Goal: Task Accomplishment & Management: Use online tool/utility

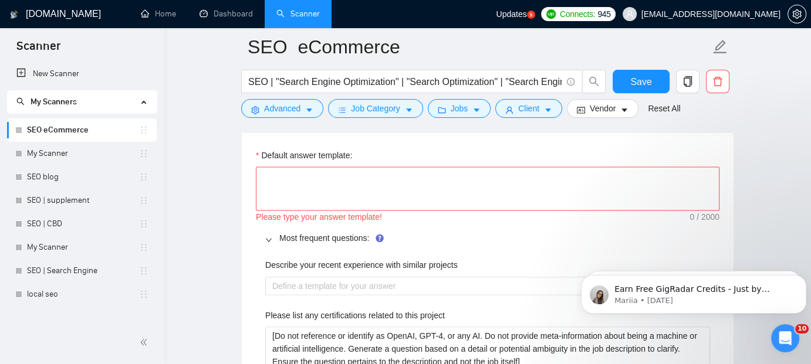
click at [219, 223] on main "SEO eCommerce SEO | "Search Engine Optimization" | "Search Optimization" | "Sea…" at bounding box center [487, 251] width 609 height 4144
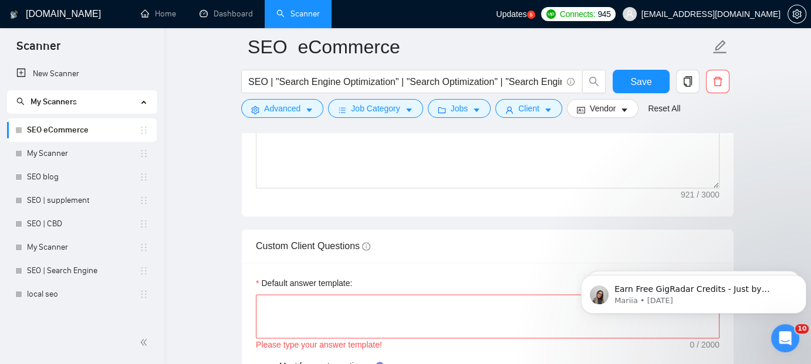
scroll to position [1804, 0]
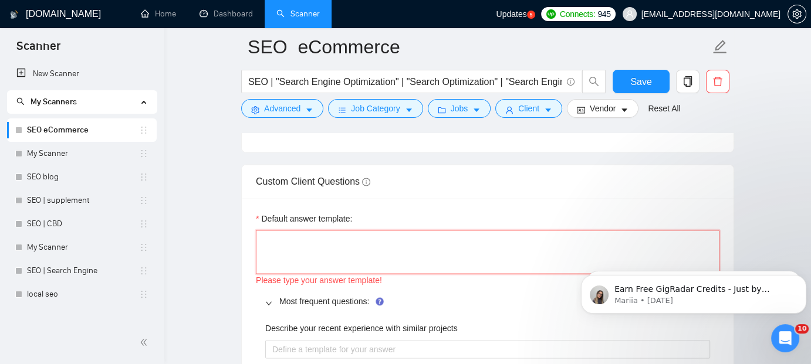
click at [368, 243] on textarea "Default answer template:" at bounding box center [487, 252] width 463 height 44
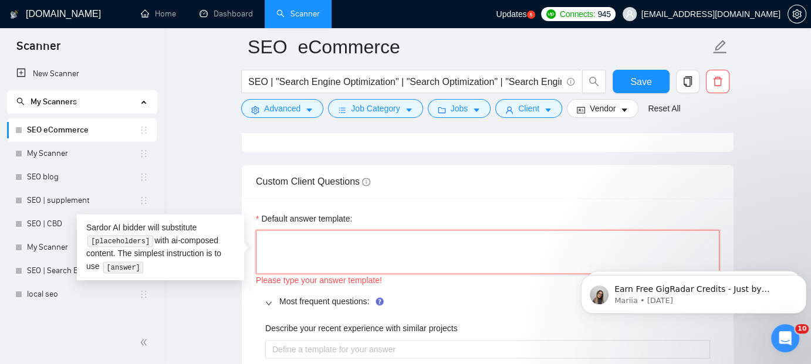
paste textarea "That’s a great question—let’s walk through it together on a quick call so I can…"
type textarea "That’s a great question—let’s walk through it together on a quick call so I can…"
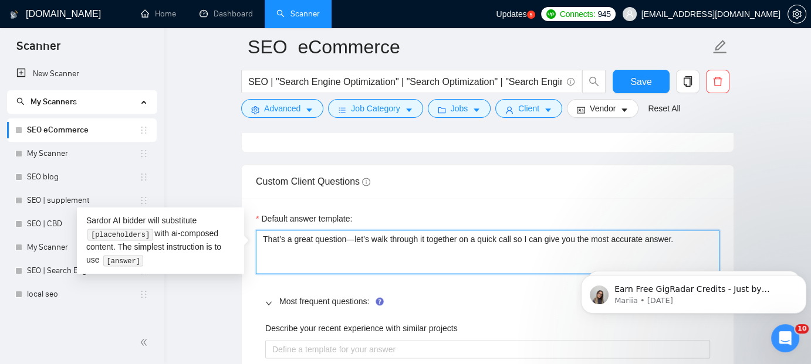
type textarea "That’s a great question—let’s walk through it together on a quick call so I can…"
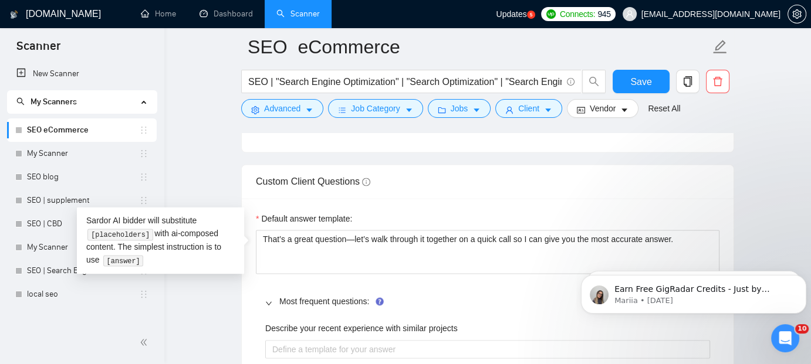
click at [225, 304] on main "SEO eCommerce SEO | "Search Engine Optimization" | "Search Optimization" | "Sea…" at bounding box center [487, 315] width 609 height 4144
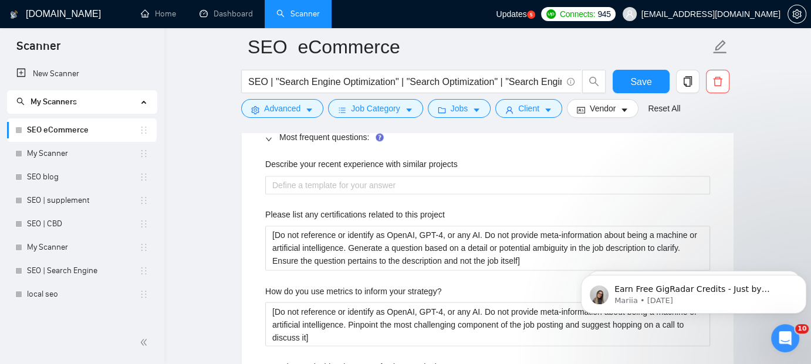
scroll to position [1992, 0]
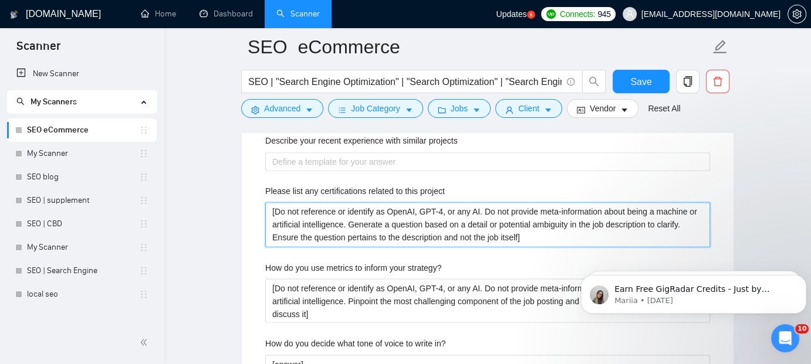
click at [431, 223] on project "[Do not reference or identify as OpenAI, GPT-4, or any AI. Do not provide meta-…" at bounding box center [487, 224] width 445 height 44
click at [562, 224] on project "[Do not reference or identify as OpenAI, GPT-4, or any AI. Do not provide meta-…" at bounding box center [487, 224] width 445 height 44
drag, startPoint x: 518, startPoint y: 235, endPoint x: 275, endPoint y: 212, distance: 244.0
click at [275, 212] on project "[Do not reference or identify as OpenAI, GPT-4, or any AI. Do not provide meta-…" at bounding box center [487, 224] width 445 height 44
type project "[I]"
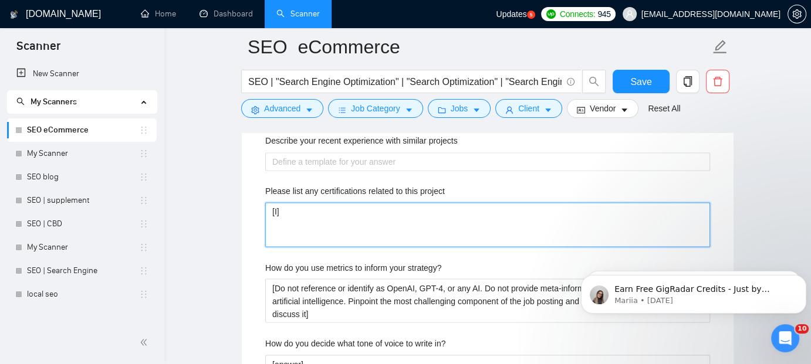
type project "[I ]"
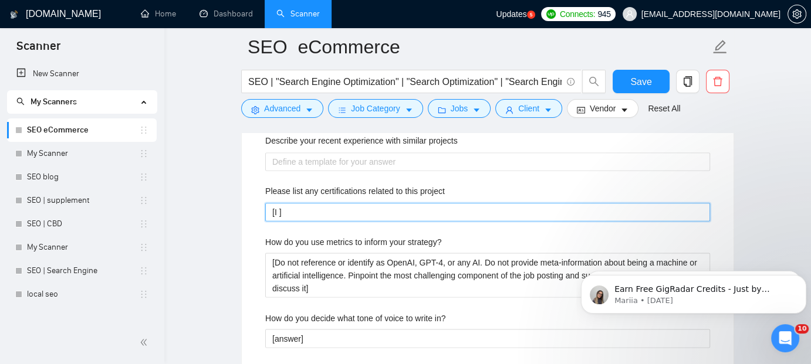
type project "[I a]"
type project "[I am]"
type project "[I am ]"
type project "[I am E]"
type project "[I am Ex]"
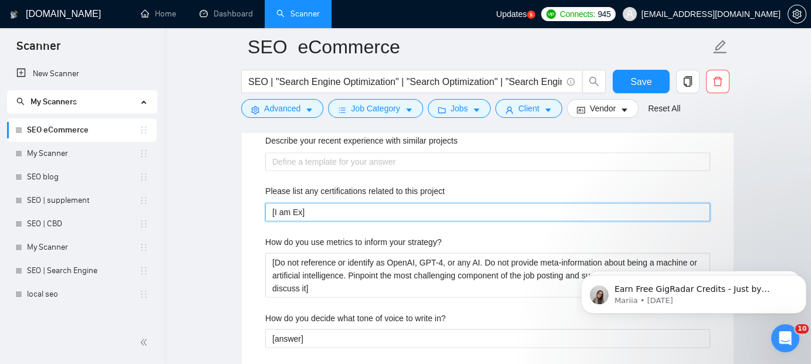
type project "[I am Exp]"
type project "[I am Expe]"
type project "[I am Exper]"
type project "[I am Expert]"
type project "[I am Expert ]"
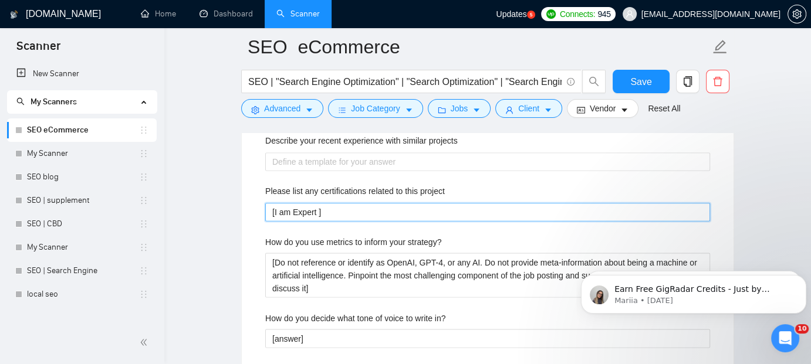
type project "[I am Expert V]"
type project "[I am Expert Ve]"
type project "[I am Expert Vet]"
type project "[I am Expert Vett]"
type project "[I am Expert Vette]"
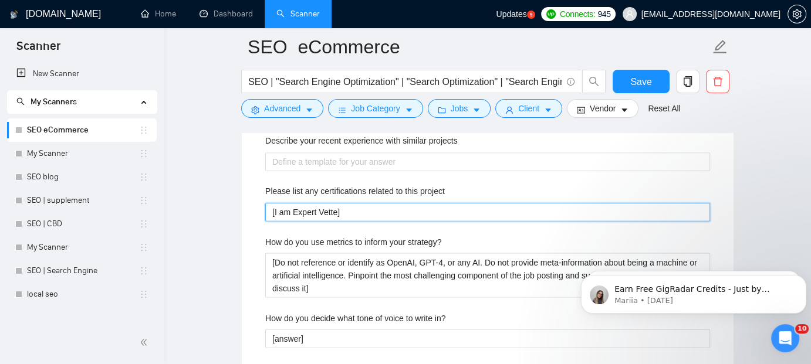
type project "[I am Expert Vetted]"
type project "[I am Expert Vetted ]"
type project "[I am Expert Vetted b]"
type project "[I am Expert Vetted by]"
type project "[I am Expert Vetted by ]"
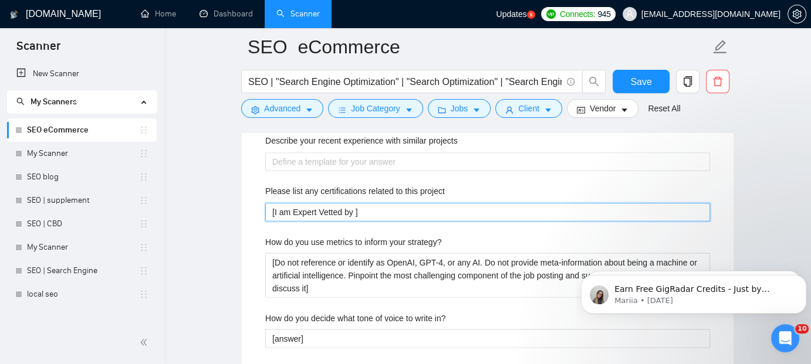
type project "[I am Expert Vetted by U]"
type project "[I am Expert Vetted by Up]"
type project "[I am Expert Vetted by Upw]"
type project "[I am Expert Vetted by Upwo]"
type project "[I am Expert Vetted by Upwor]"
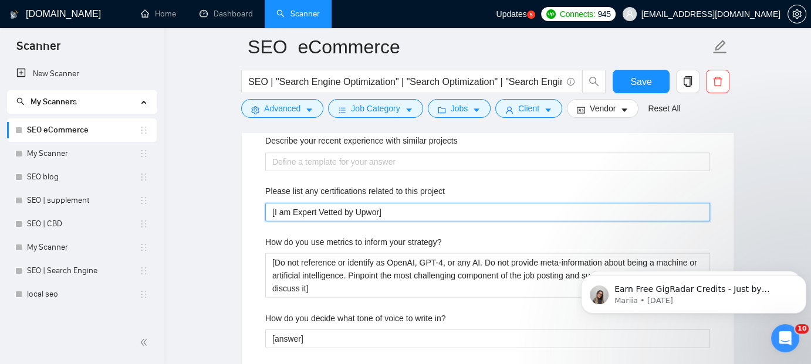
type project "[I am Expert Vetted by Upwork]"
type project "[I am Expert Vetted by Upwork ]"
type project "[I am Expert Vetted by Upwork w]"
type project "[I am Expert Vetted by Upwork wh]"
type project "[I am Expert Vetted by Upwork whi]"
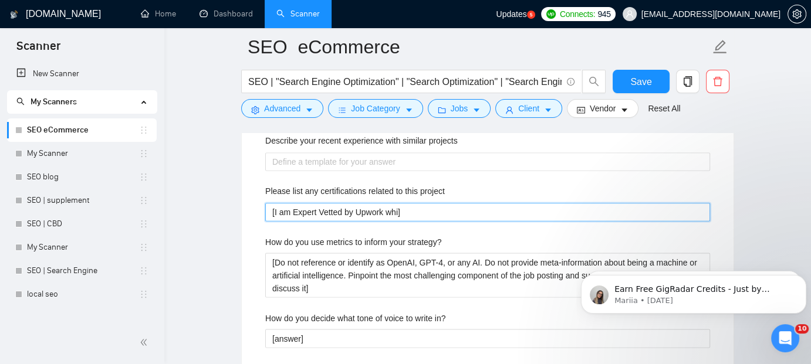
type project "[I am Expert Vetted by Upwork whic]"
type project "[I am Expert Vetted by Upwork which]"
type project "[I am Expert Vetted by Upwork which ]"
type project "[I am Expert Vetted by Upwork which m]"
type project "[I am Expert Vetted by Upwork which me]"
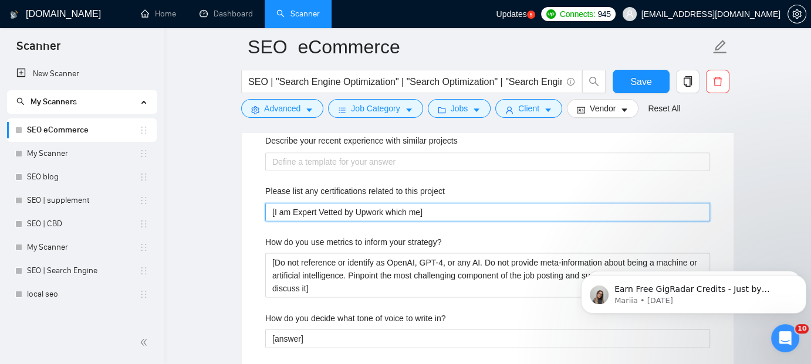
type project "[I am Expert Vetted by Upwork which mea]"
type project "[I am Expert Vetted by Upwork which mean]"
type project "[I am Expert Vetted by Upwork which means]"
type project "[I am Expert Vetted by Upwork which means ]"
type project "[I am Expert Vetted by Upwork which means I]"
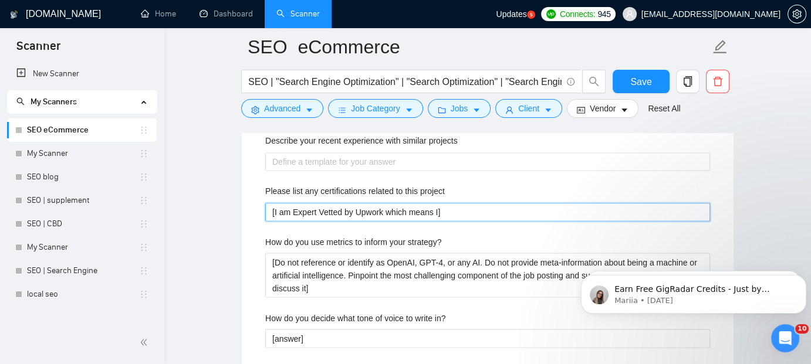
type project "[I am Expert Vetted by Upwork which means I']"
type project "[I am Expert Vetted by Upwork which means I'm]"
type project "[I am Expert Vetted by Upwork which means I'm ]"
type project "[I am Expert Vetted by Upwork which means I'm i]"
type project "[I am Expert Vetted by Upwork which means I'm in]"
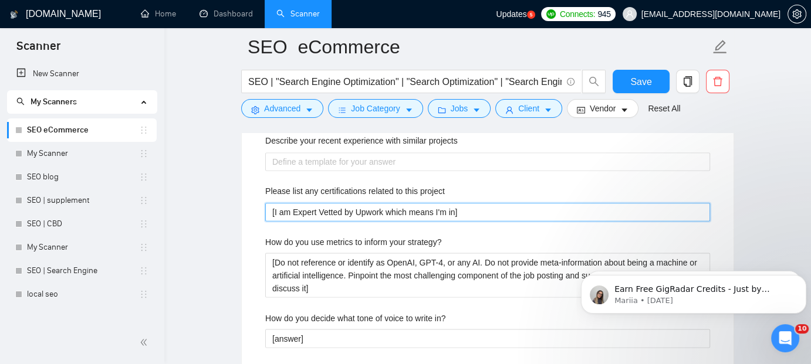
type project "[I am Expert Vetted by Upwork which means I'm in ]"
type project "[I am Expert Vetted by Upwork which means I'm in t]"
type project "[I am Expert Vetted by Upwork which means I'm in th]"
type project "[I am Expert Vetted by Upwork which means I'm in the]"
type project "[I am Expert Vetted by Upwork which means I'm in the ]"
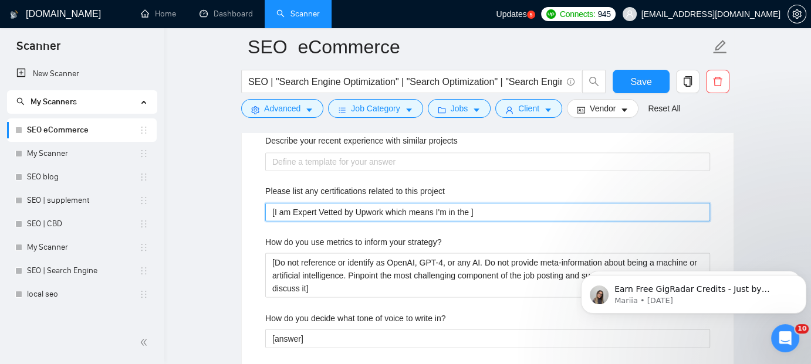
type project "[I am Expert Vetted by Upwork which means I'm in the T]"
type project "[I am Expert Vetted by Upwork which means I'm in the To]"
type project "[I am Expert Vetted by Upwork which means I'm in the Top]"
type project "[I am Expert Vetted by Upwork which means I'm in the Top ]"
type project "[I am Expert Vetted by Upwork which means I'm in the Top 0]"
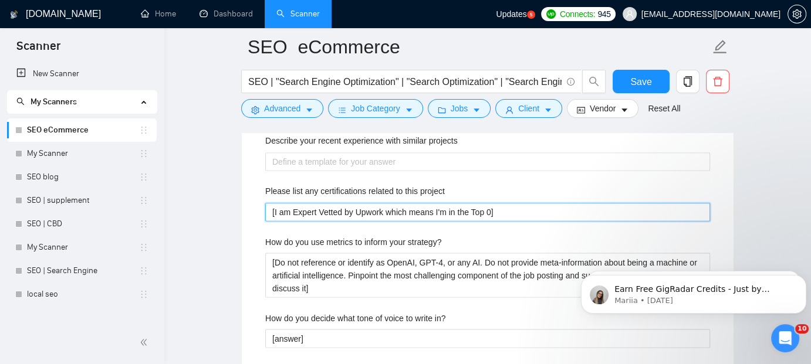
type project "[I am Expert Vetted by Upwork which means I'm in the Top ]"
type project "[I am Expert Vetted by Upwork which means I'm in the Top .]"
type project "[I am Expert Vetted by Upwork which means I'm in the Top ]"
type project "[I am Expert Vetted by Upwork which means I'm in the Top 0]"
type project "[I am Expert Vetted by Upwork which means I'm in the Top 0.]"
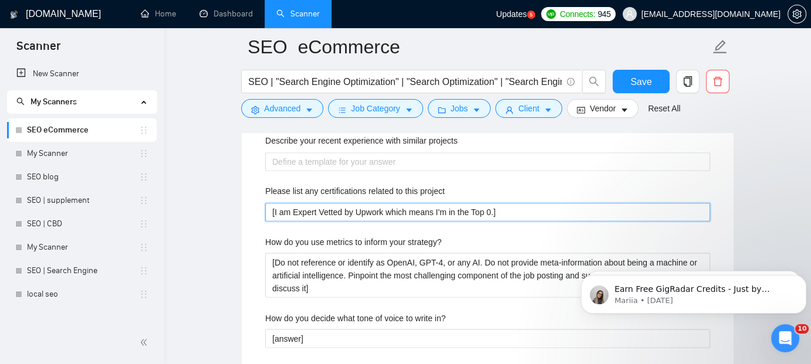
type project "[I am Expert Vetted by Upwork which means I'm in the Top 0.1]"
type project "[I am Expert Vetted by Upwork which means I'm in the Top 0.1%]"
type project "[I am Expert Vetted by Upwork which means I'm in the Top 0.1% ]"
type project "[I am Expert Vetted by Upwork which means I'm in the Top 0.1% i]"
type project "[I am Expert Vetted by Upwork which means I'm in the Top 0.1% in]"
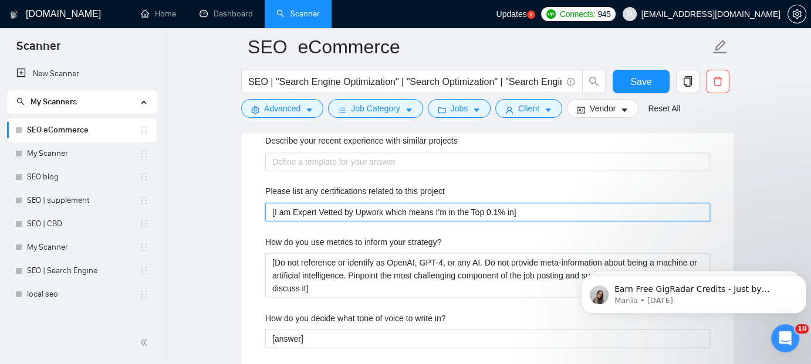
type project "[I am Expert Vetted by Upwork which means I'm in the Top 0.1% in ]"
type project "[I am Expert Vetted by Upwork which means I'm in the Top 0.1% in t]"
type project "[I am Expert Vetted by Upwork which means I'm in the Top 0.1% in th]"
type project "[I am Expert Vetted by Upwork which means I'm in the Top 0.1% in the]"
type project "[I am Expert Vetted by Upwork which means I'm in the Top 0.1% in the ]"
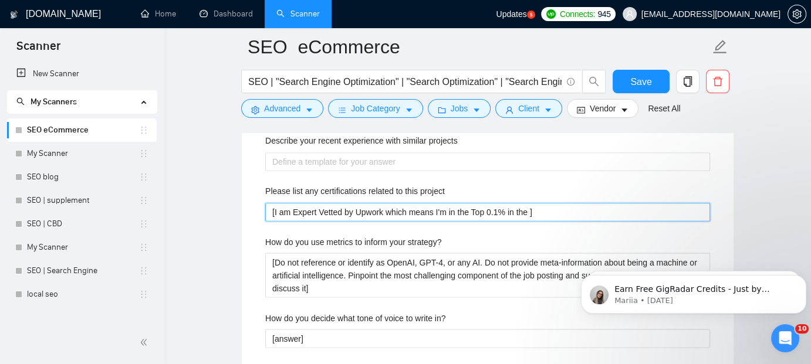
type project "[I am Expert Vetted by Upwork which means I'm in the Top 0.1% in the w]"
type project "[I am Expert Vetted by Upwork which means I'm in the Top 0.1% in the wo]"
type project "[I am Expert Vetted by Upwork which means I'm in the Top 0.1% in the wor]"
type project "[I am Expert Vetted by Upwork which means I'm in the Top 0.1% in the worl]"
type project "[I am Expert Vetted by Upwork which means I'm in the Top 0.1% in the world]"
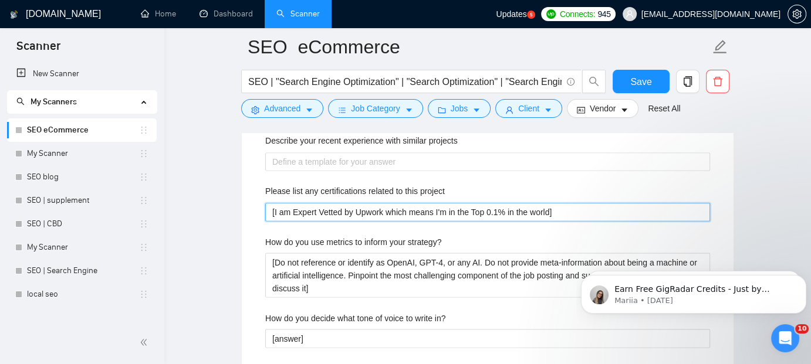
type project "[I am Expert Vetted by Upwork which means I'm in the Top 0.1% in the world.]"
type project "[I am Expert Vetted by Upwork which means I'm in the Top 0.1% in the world. ]"
type project "[I am Expert Vetted by Upwork which means I'm in the Top 0.1% in the world. A]"
type project "[I am Expert Vetted by Upwork which means I'm in the Top 0.1% in the world. Al]"
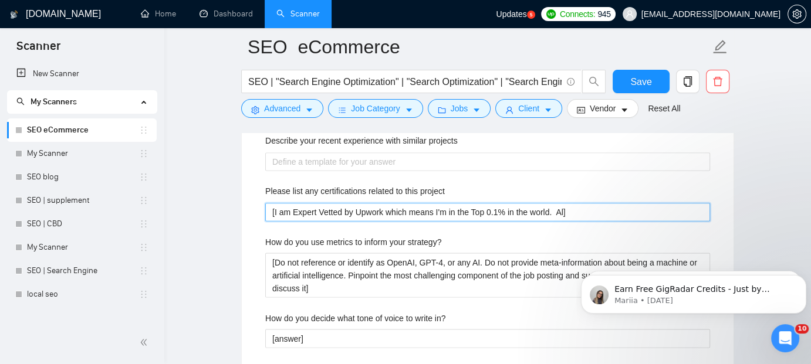
type project "[I am Expert Vetted by Upwork which means I'm in the Top 0.1% in the world. Als]"
type project "[I am Expert Vetted by Upwork which means I'm in the Top 0.1% in the world. Als…"
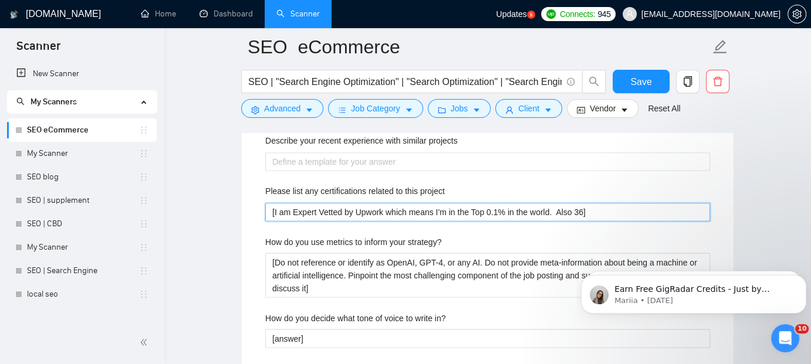
type project "[I am Expert Vetted by Upwork which means I'm in the Top 0.1% in the world. Als…"
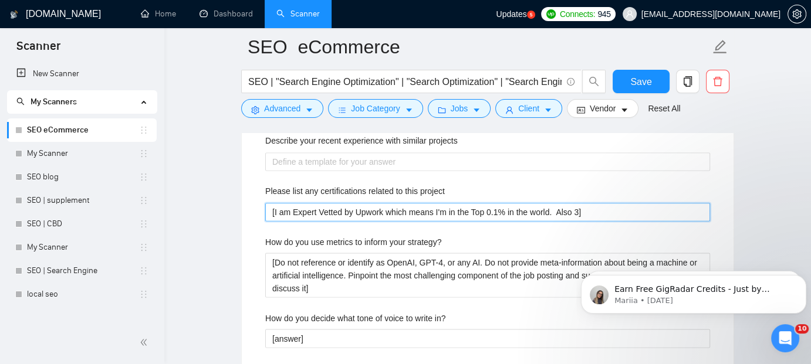
type project "[I am Expert Vetted by Upwork which means I'm in the Top 0.1% in the world. Als…"
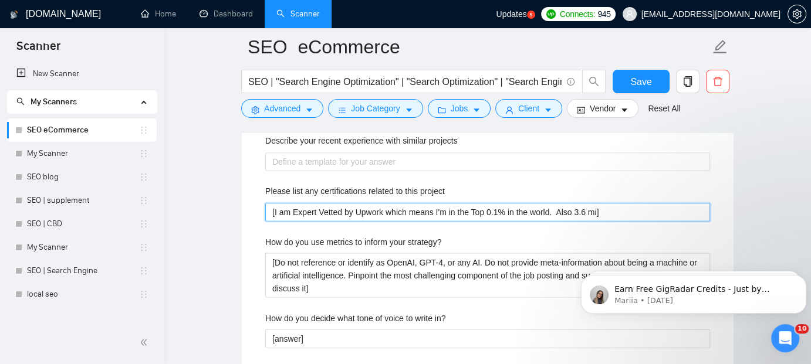
type project "[I am Expert Vetted by Upwork which means I'm in the Top 0.1% in the world. Als…"
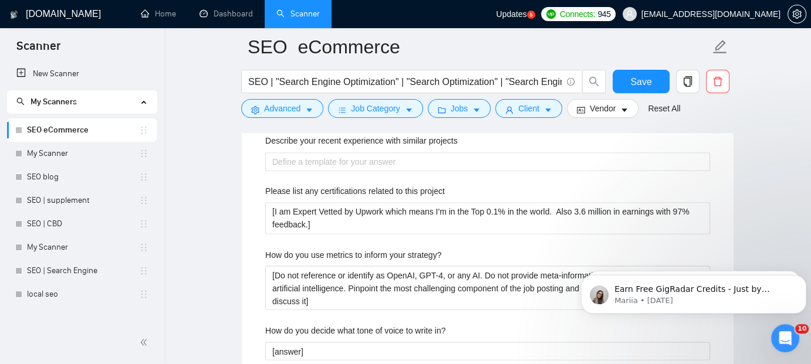
click at [238, 248] on main "SEO eCommerce SEO | "Search Engine Optimization" | "Search Optimization" | "Sea…" at bounding box center [487, 121] width 609 height 4132
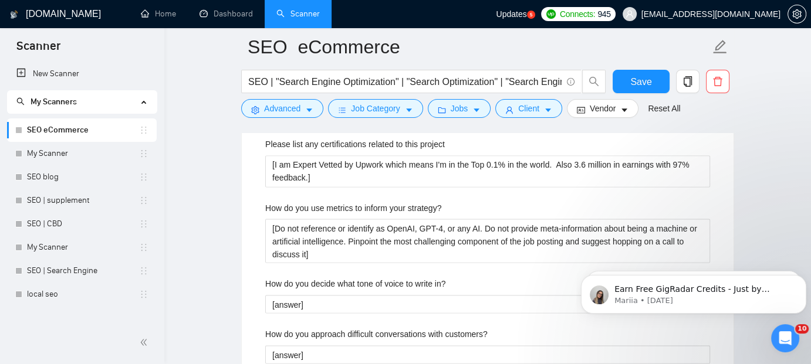
scroll to position [2062, 0]
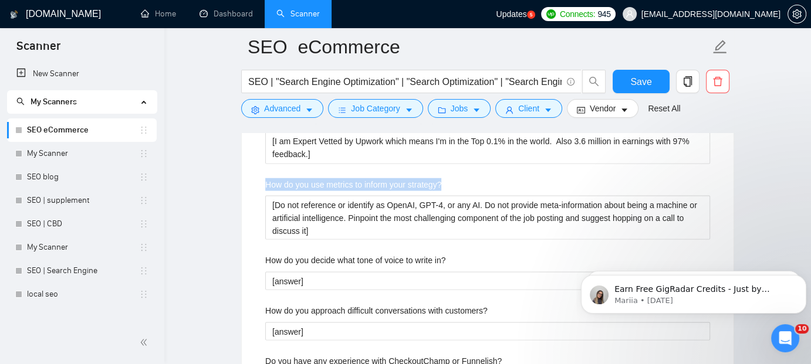
drag, startPoint x: 446, startPoint y: 182, endPoint x: 266, endPoint y: 181, distance: 180.1
click at [266, 181] on div "How do you use metrics to inform your strategy?" at bounding box center [487, 187] width 445 height 18
copy label "How do you use metrics to inform your strategy?"
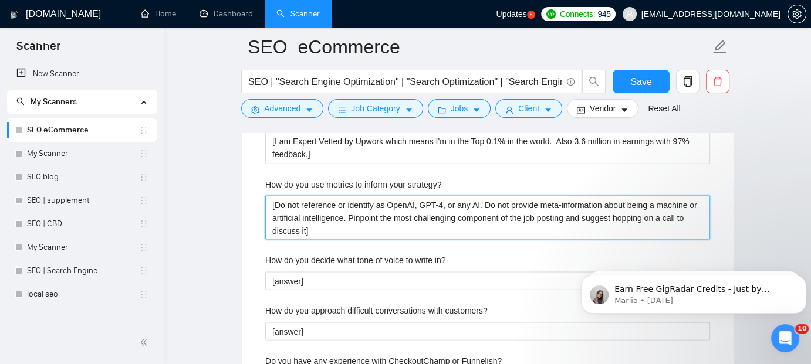
drag, startPoint x: 305, startPoint y: 226, endPoint x: 276, endPoint y: 204, distance: 36.8
click at [276, 204] on strategy\? "[Do not reference or identify as OpenAI, GPT-4, or any AI. Do not provide meta-…" at bounding box center [487, 217] width 445 height 44
paste strategy\? "We track rankings, traffic, and conversions monthly to see what’s working and w…"
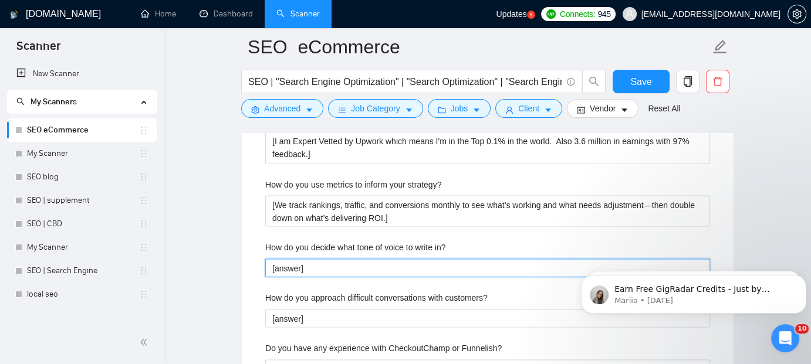
click at [313, 263] on in\? "[answer]" at bounding box center [487, 268] width 445 height 18
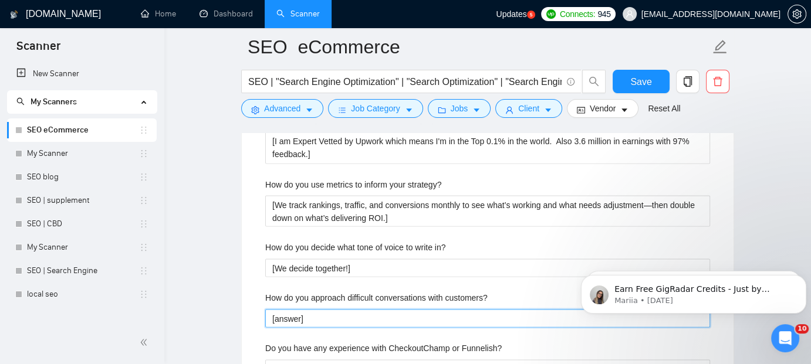
drag, startPoint x: 300, startPoint y: 315, endPoint x: 275, endPoint y: 319, distance: 24.9
click at [275, 319] on customers\? "[answer]" at bounding box center [487, 318] width 445 height 18
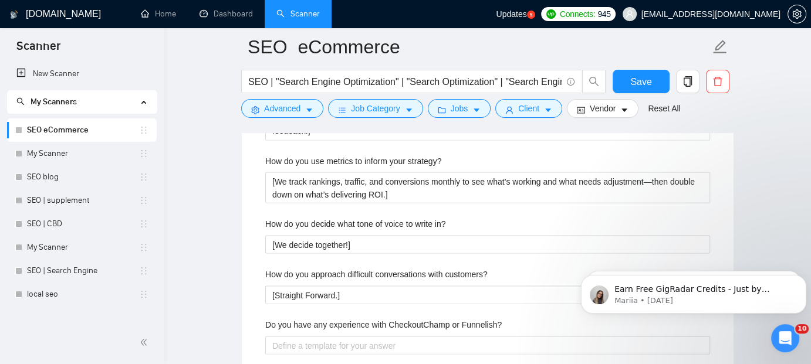
scroll to position [2133, 0]
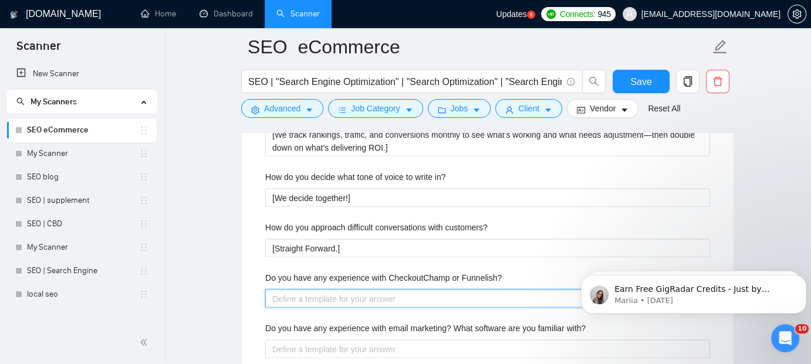
click at [374, 293] on Funnelish\? "Do you have any experience with CheckoutChamp or Funnelish?" at bounding box center [487, 298] width 445 height 18
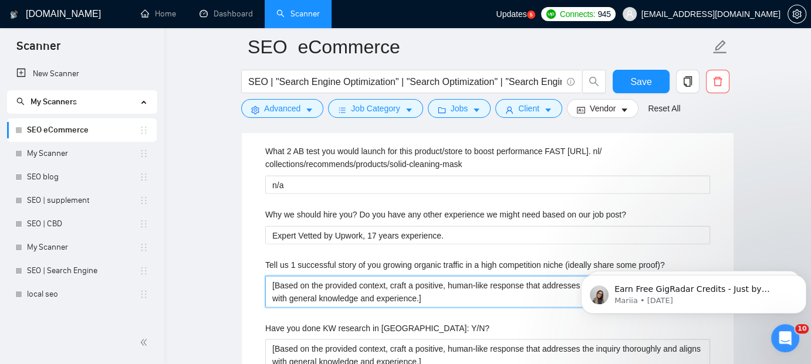
click at [418, 297] on proof\)\? "[Based on the provided context, craft a positive, human-like response that addr…" at bounding box center [487, 291] width 445 height 31
drag, startPoint x: 418, startPoint y: 297, endPoint x: 276, endPoint y: 283, distance: 142.7
click at [276, 283] on proof\)\? "[Based on the provided context, craft a positive, human-like response that addr…" at bounding box center [487, 291] width 445 height 31
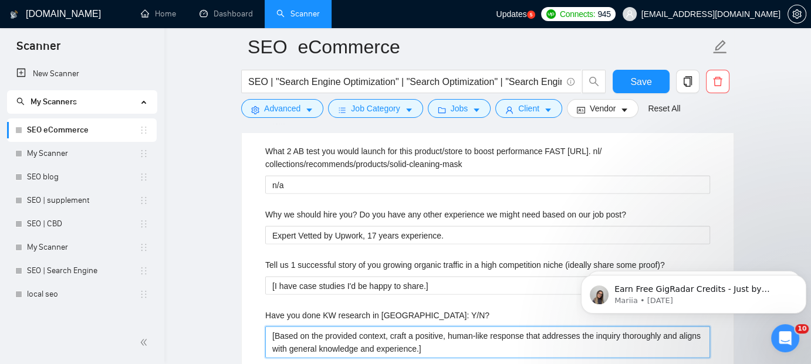
drag, startPoint x: 418, startPoint y: 347, endPoint x: 275, endPoint y: 336, distance: 143.0
click at [275, 336] on Y\/N\? "[Based on the provided context, craft a positive, human-like response that addr…" at bounding box center [487, 342] width 445 height 31
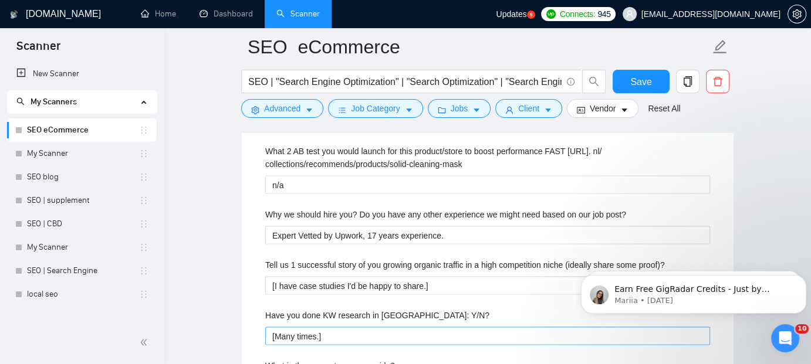
scroll to position [2562, 0]
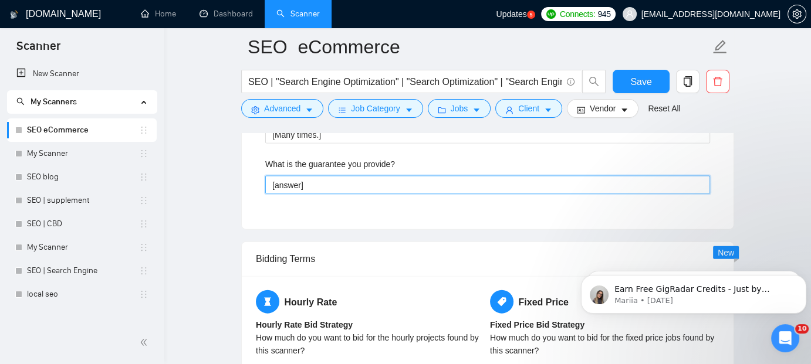
drag, startPoint x: 299, startPoint y: 183, endPoint x: 273, endPoint y: 184, distance: 25.2
click at [273, 184] on provide\? "[answer]" at bounding box center [487, 185] width 445 height 18
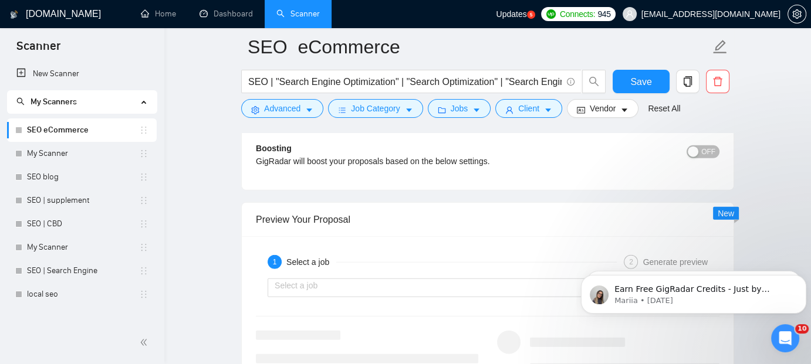
scroll to position [2961, 0]
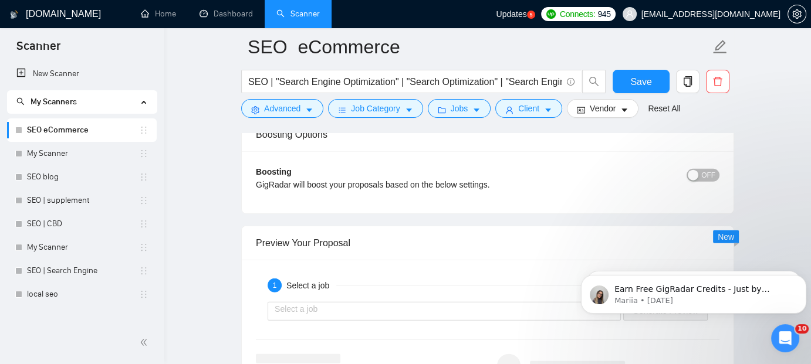
click at [698, 170] on div "button" at bounding box center [693, 175] width 11 height 11
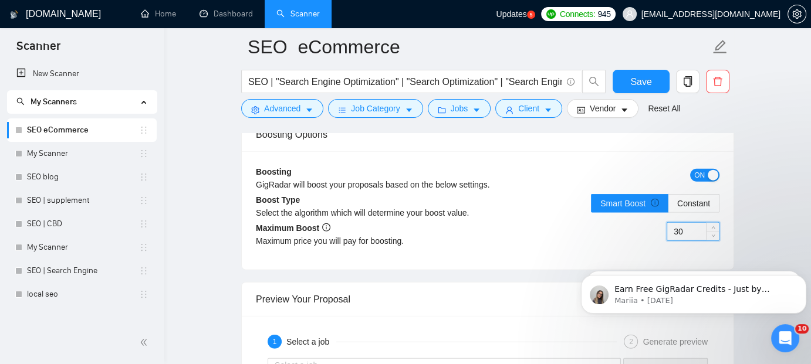
drag, startPoint x: 692, startPoint y: 229, endPoint x: 659, endPoint y: 226, distance: 33.0
click at [659, 226] on div "30" at bounding box center [604, 238] width 232 height 33
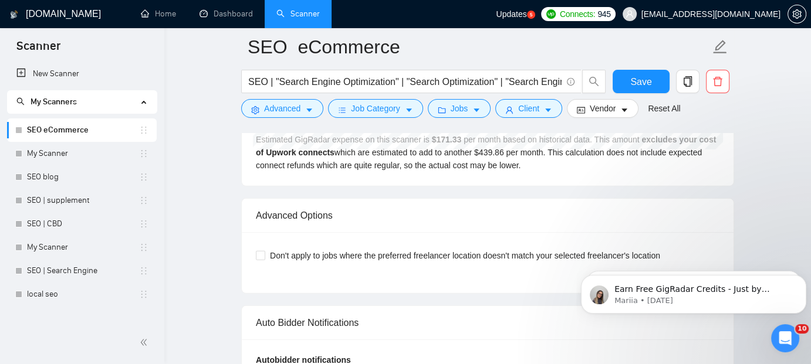
scroll to position [3594, 0]
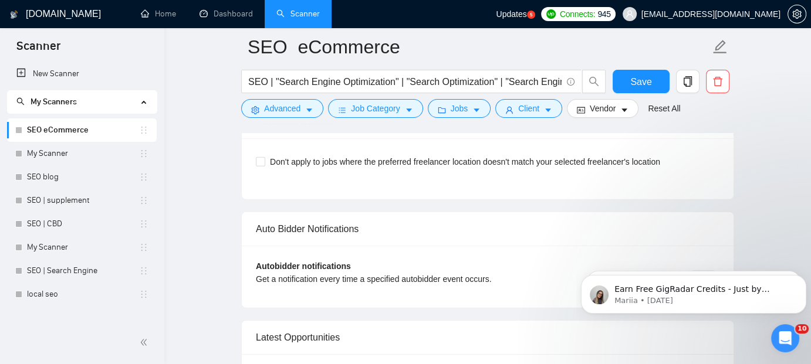
drag, startPoint x: 773, startPoint y: 201, endPoint x: 221, endPoint y: 231, distance: 552.3
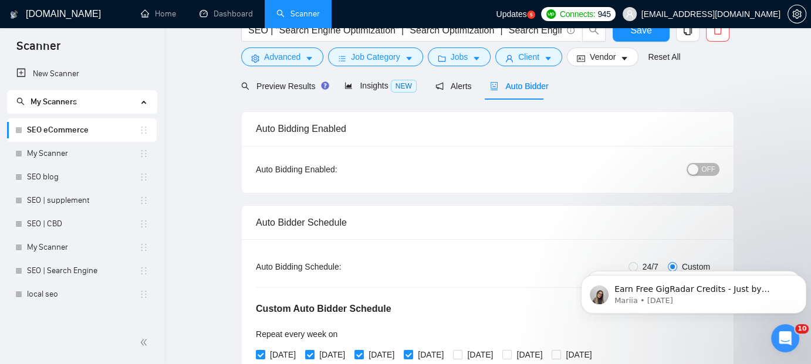
scroll to position [8, 0]
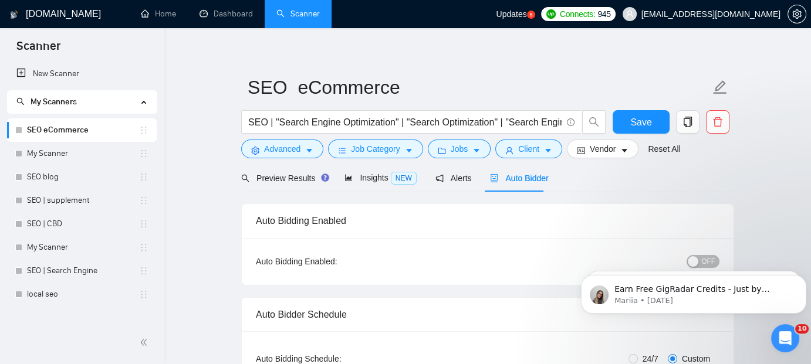
click at [689, 259] on body "Earn Free GigRadar Credits - Just by Sharing Your Story! 💬 Want more credits fo…" at bounding box center [693, 291] width 225 height 73
click at [803, 279] on icon "Dismiss notification" at bounding box center [802, 278] width 4 height 4
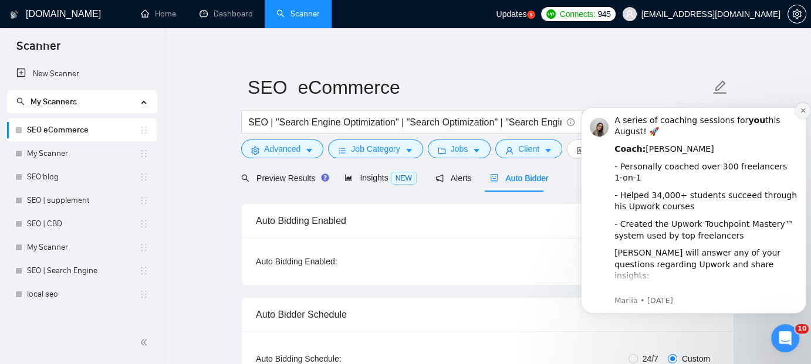
click at [801, 111] on icon "Dismiss notification" at bounding box center [802, 111] width 4 height 4
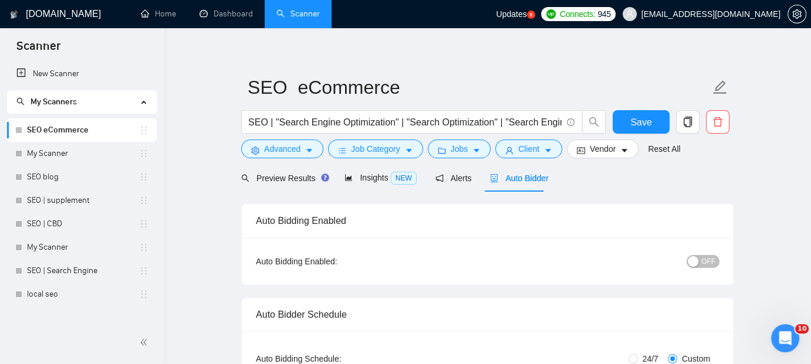
click at [693, 260] on div "button" at bounding box center [693, 261] width 11 height 11
click at [645, 121] on span "Save" at bounding box center [640, 122] width 21 height 15
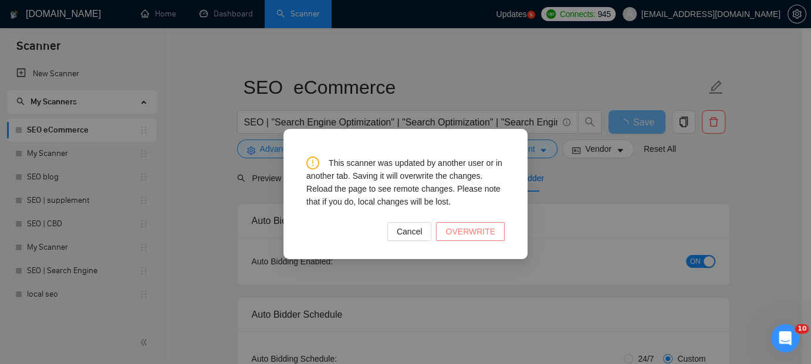
click at [473, 228] on span "OVERWRITE" at bounding box center [470, 231] width 50 height 13
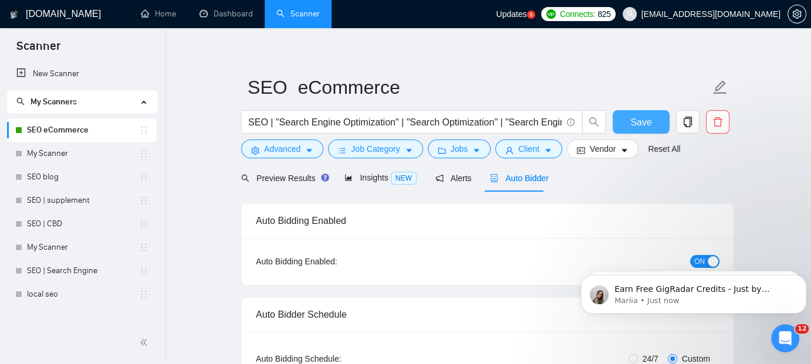
scroll to position [0, 0]
click at [488, 123] on input "SEO | "Search Engine Optimization" | "Search Optimization" | "Search Engine Mar…" at bounding box center [404, 122] width 313 height 15
click at [50, 294] on link "local seo" at bounding box center [83, 294] width 112 height 23
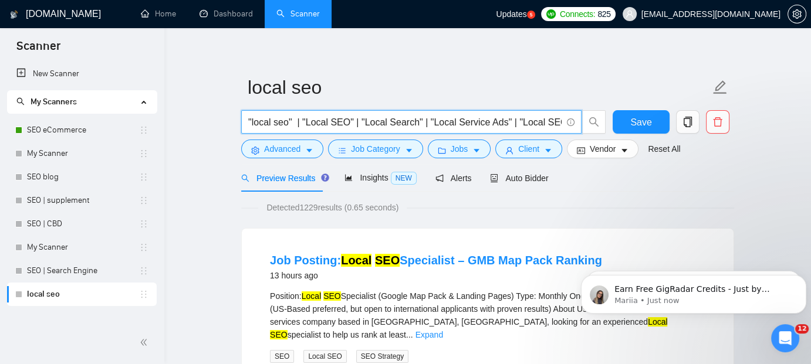
click at [475, 121] on input ""local seo" | "Local SEO" | "Local Search" | "Local Service Ads" | "Local SEO" |" at bounding box center [404, 122] width 313 height 15
click at [312, 153] on icon "caret-down" at bounding box center [309, 151] width 8 height 8
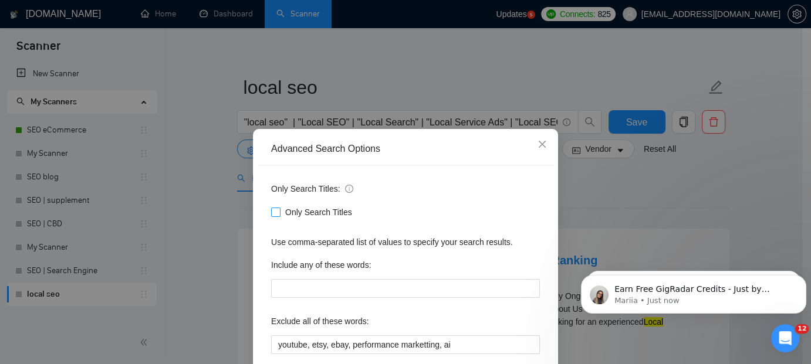
click at [271, 212] on input "Only Search Titles" at bounding box center [275, 212] width 8 height 8
click at [536, 236] on div "Only Search Titles: Only Search Titles Use comma-separated list of values to sp…" at bounding box center [405, 301] width 297 height 273
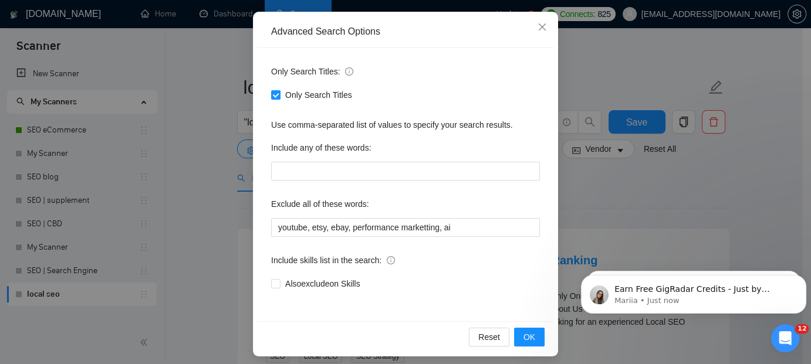
scroll to position [123, 0]
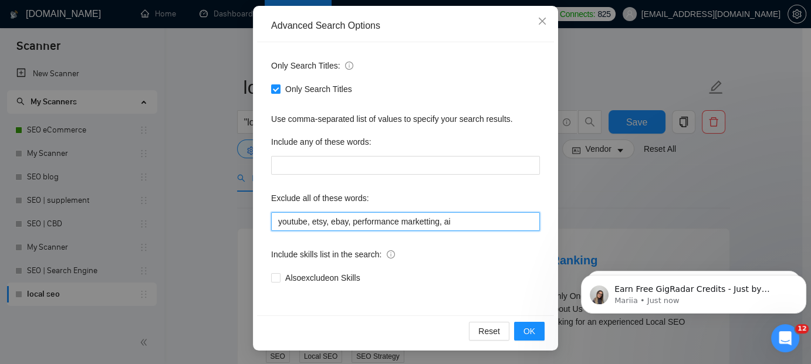
click at [483, 216] on input "youtube, etsy, ebay, performance marketting, ai" at bounding box center [405, 221] width 269 height 19
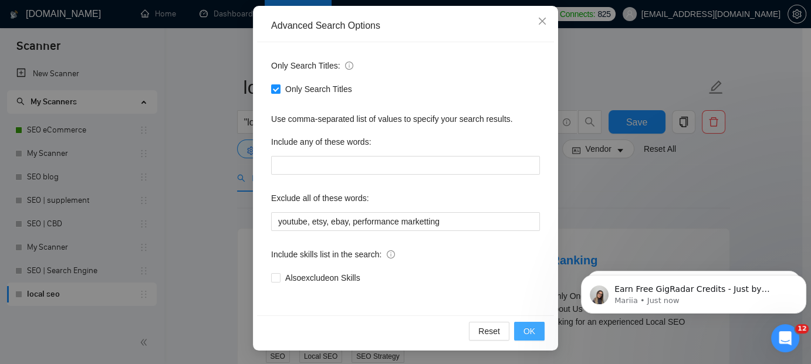
click at [523, 331] on span "OK" at bounding box center [529, 331] width 12 height 13
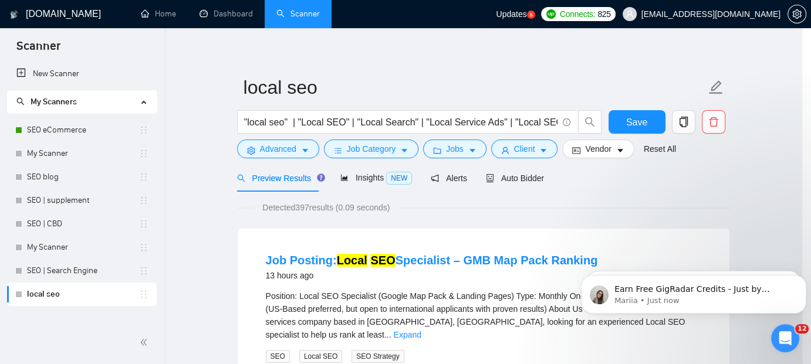
scroll to position [65, 0]
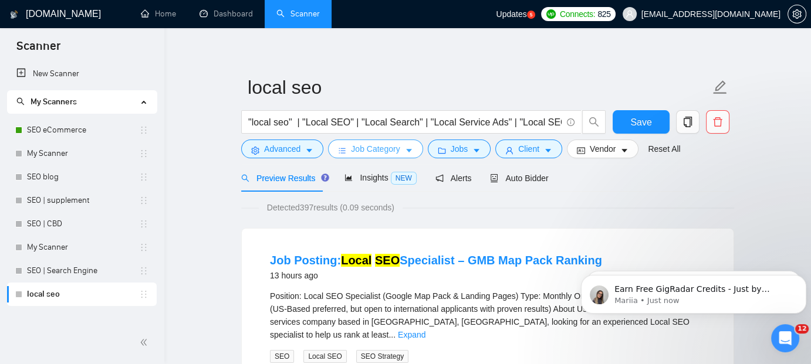
click at [397, 148] on button "Job Category" at bounding box center [375, 149] width 94 height 19
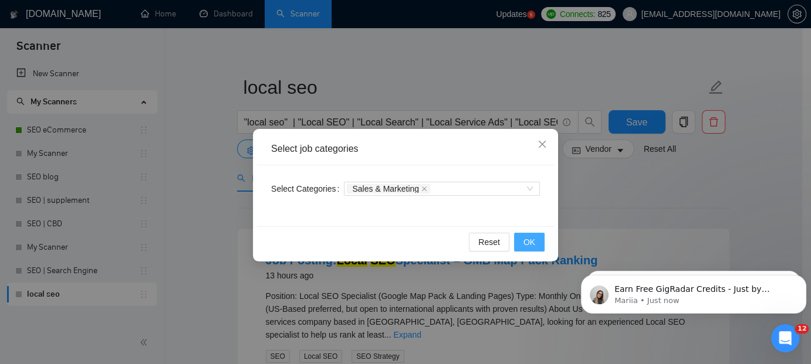
click at [528, 238] on span "OK" at bounding box center [529, 242] width 12 height 13
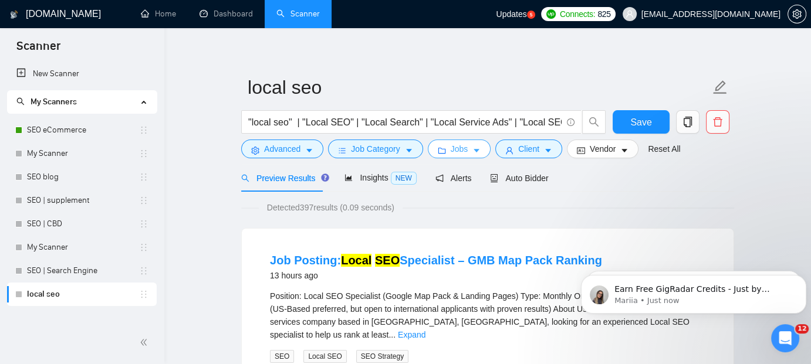
click at [468, 150] on button "Jobs" at bounding box center [459, 149] width 63 height 19
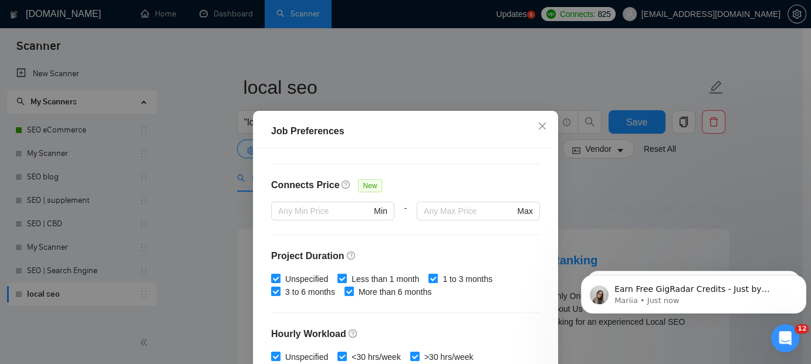
scroll to position [265, 0]
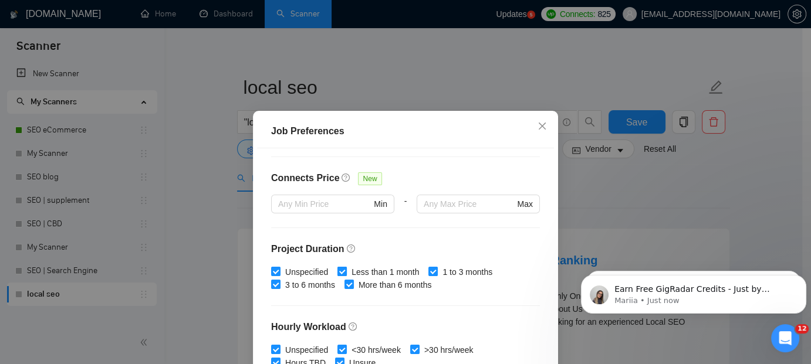
click at [337, 270] on input "Less than 1 month" at bounding box center [341, 271] width 8 height 8
click at [428, 268] on input "1 to 3 months" at bounding box center [432, 271] width 8 height 8
click at [275, 272] on span at bounding box center [275, 271] width 9 height 9
click at [275, 272] on input "Unspecified" at bounding box center [275, 271] width 8 height 8
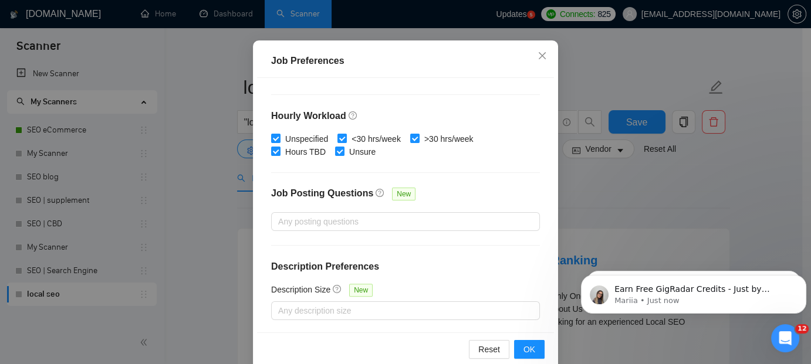
scroll to position [31, 0]
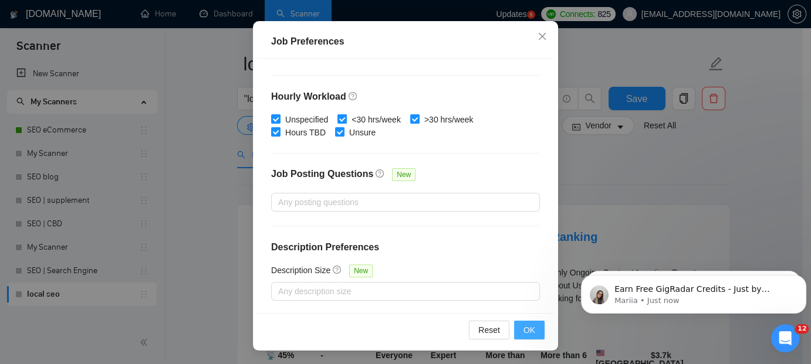
click at [531, 330] on button "OK" at bounding box center [529, 330] width 31 height 19
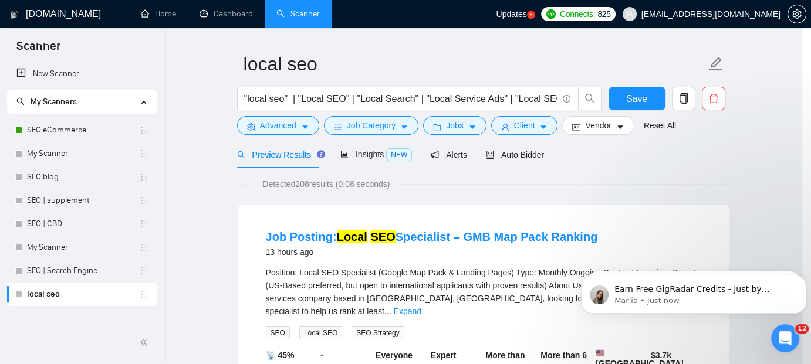
scroll to position [50, 0]
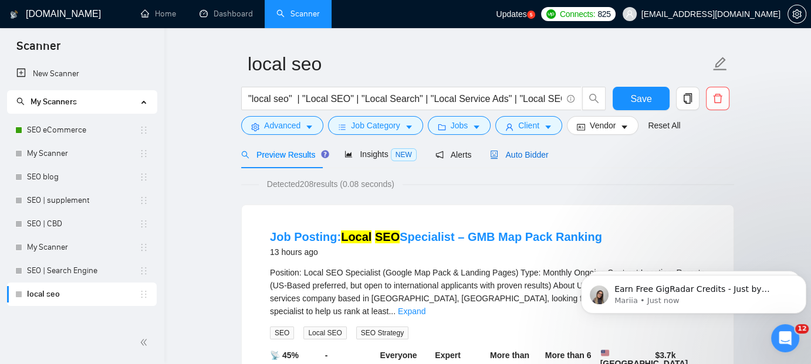
click at [522, 157] on span "Auto Bidder" at bounding box center [519, 154] width 58 height 9
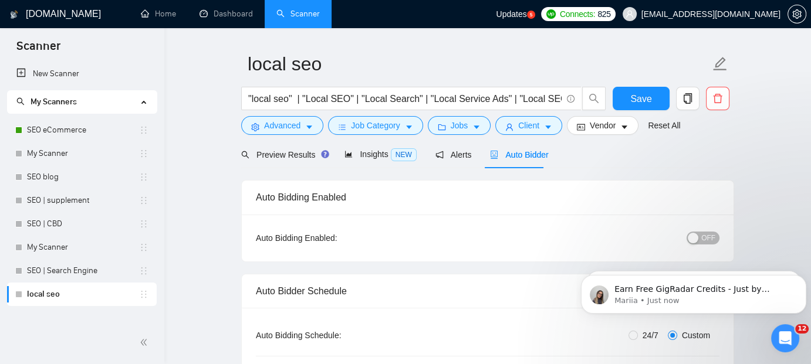
click at [693, 236] on div "button" at bounding box center [693, 238] width 11 height 11
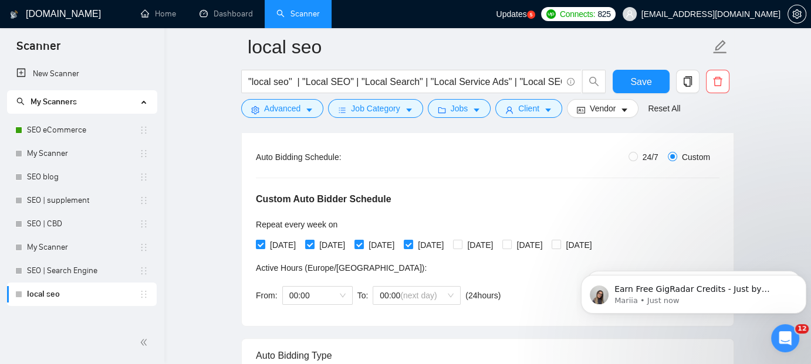
scroll to position [195, 0]
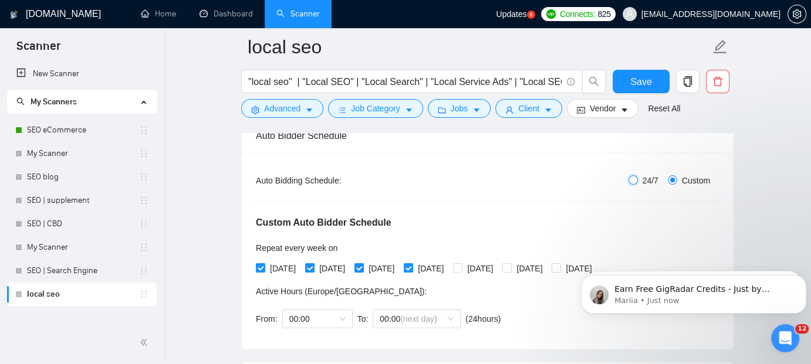
click at [631, 180] on input "24/7" at bounding box center [632, 179] width 9 height 9
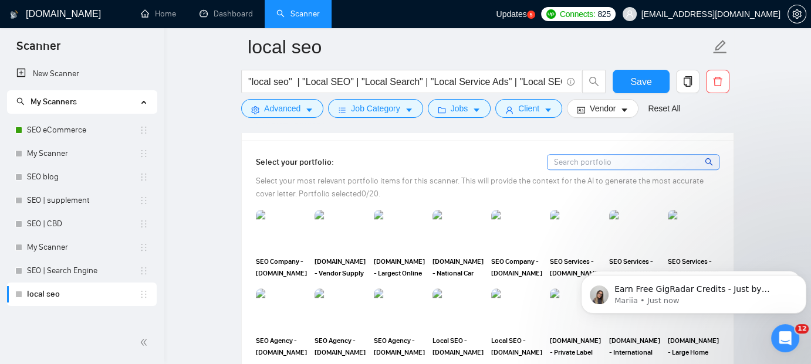
scroll to position [1064, 0]
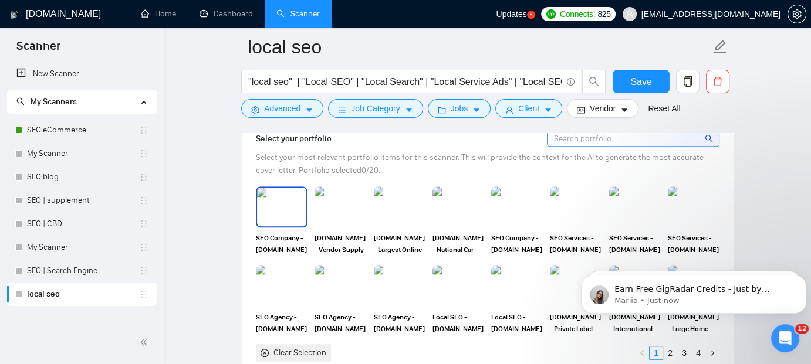
click at [279, 197] on img at bounding box center [281, 207] width 49 height 39
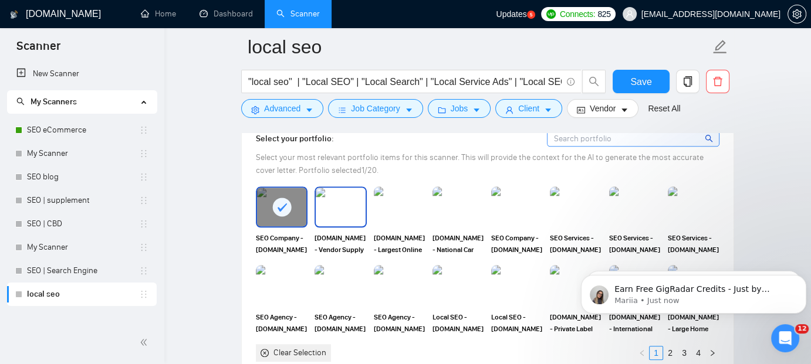
click at [353, 198] on img at bounding box center [340, 207] width 49 height 39
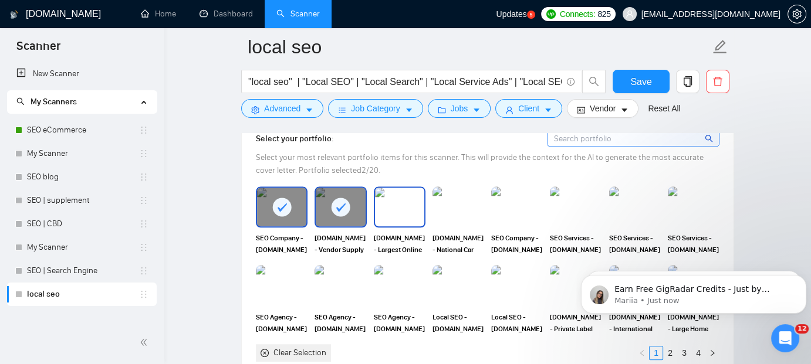
click at [398, 202] on img at bounding box center [399, 207] width 49 height 39
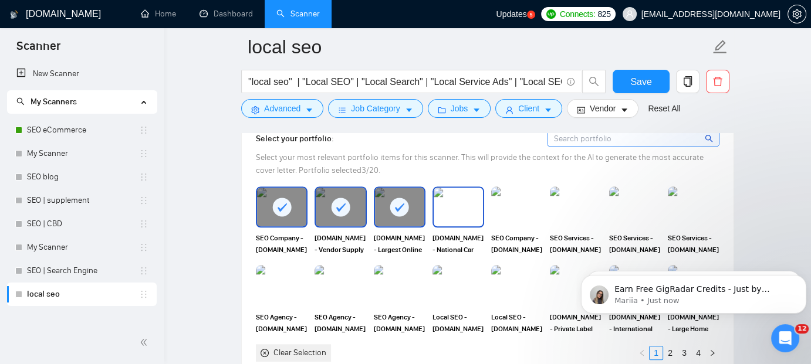
click at [455, 204] on img at bounding box center [458, 207] width 49 height 39
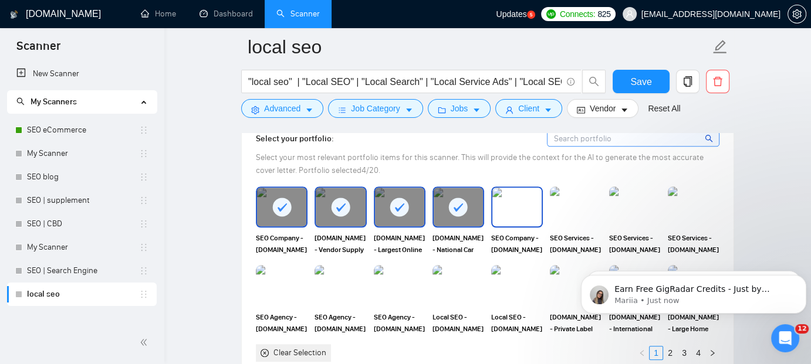
click at [512, 202] on img at bounding box center [516, 207] width 49 height 39
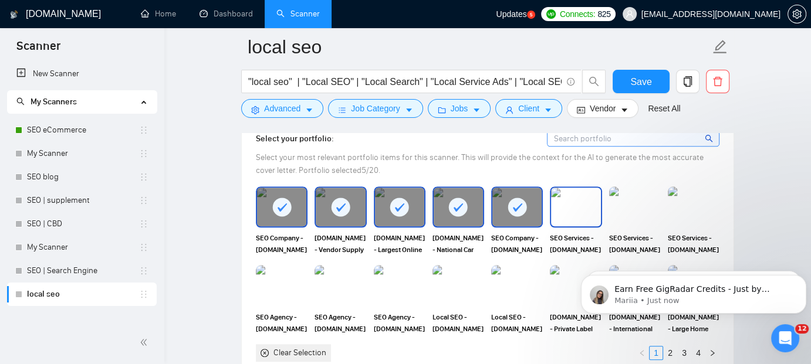
click at [570, 204] on img at bounding box center [575, 207] width 49 height 39
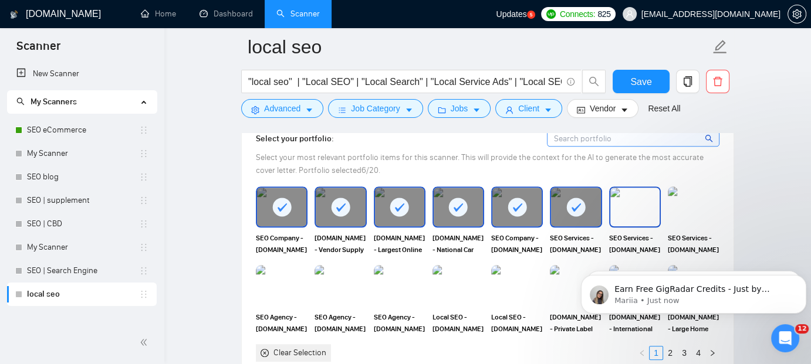
click at [630, 204] on img at bounding box center [634, 207] width 49 height 39
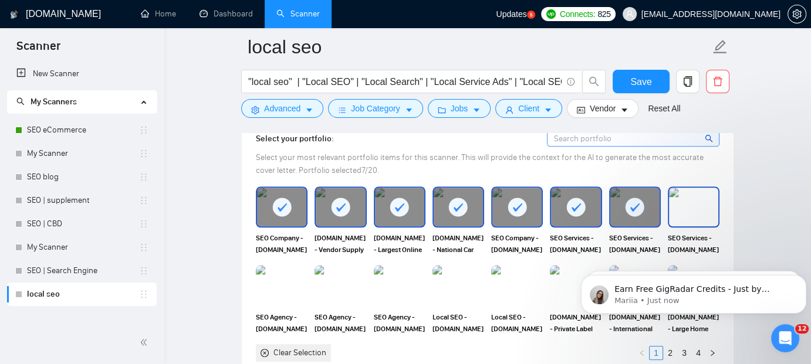
click at [684, 204] on img at bounding box center [693, 207] width 49 height 39
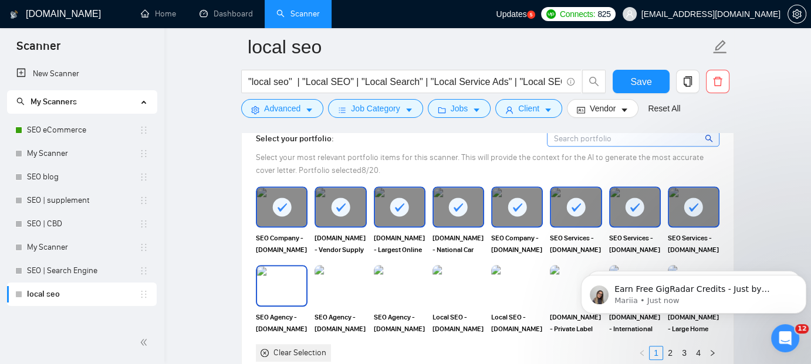
click at [281, 282] on img at bounding box center [281, 285] width 49 height 39
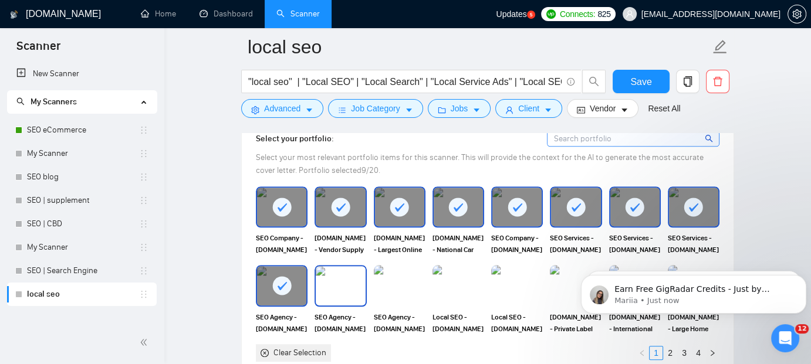
click at [328, 280] on img at bounding box center [340, 285] width 49 height 39
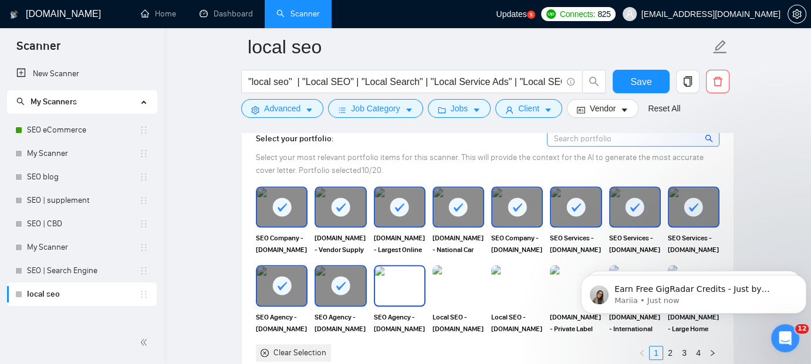
click at [398, 277] on img at bounding box center [399, 285] width 49 height 39
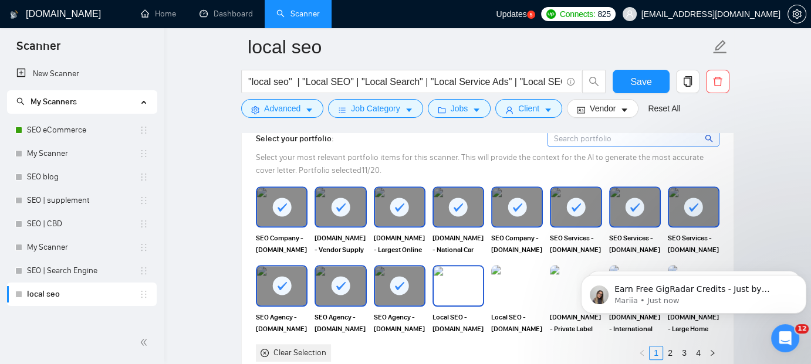
click at [451, 281] on img at bounding box center [458, 285] width 49 height 39
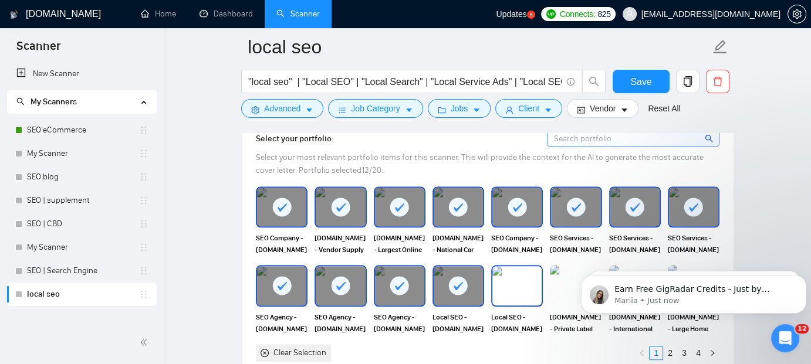
click at [512, 278] on img at bounding box center [516, 285] width 49 height 39
click at [574, 277] on img at bounding box center [575, 285] width 49 height 39
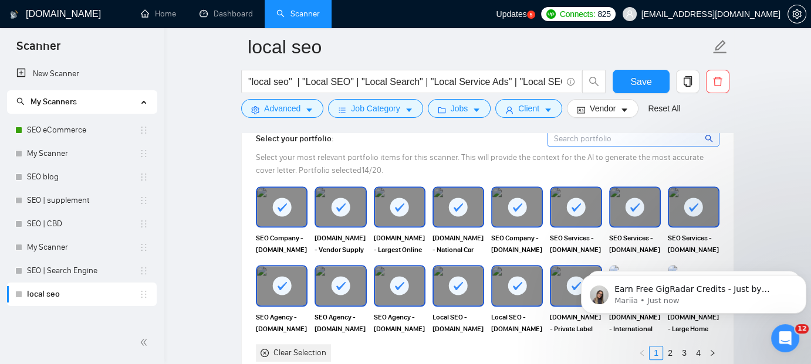
click at [636, 262] on body "Earn Free GigRadar Credits - Just by Sharing Your Story! 💬 Want more credits fo…" at bounding box center [693, 291] width 225 height 73
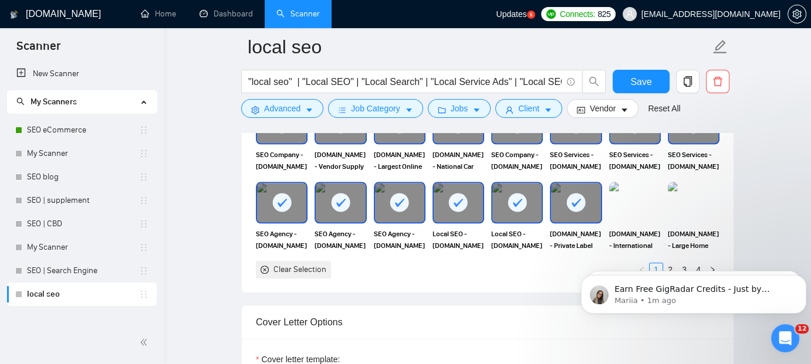
scroll to position [1151, 0]
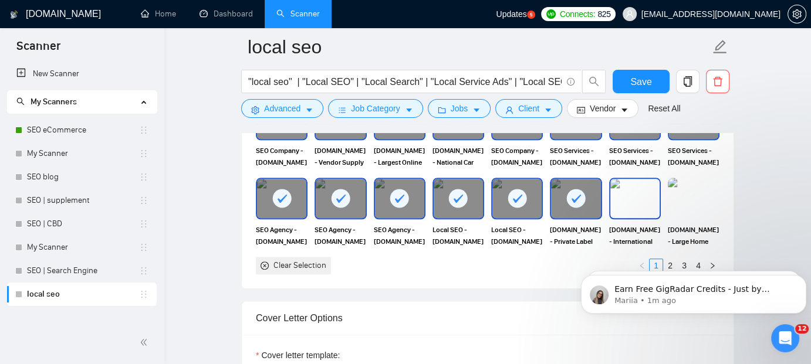
click at [640, 194] on img at bounding box center [634, 198] width 49 height 39
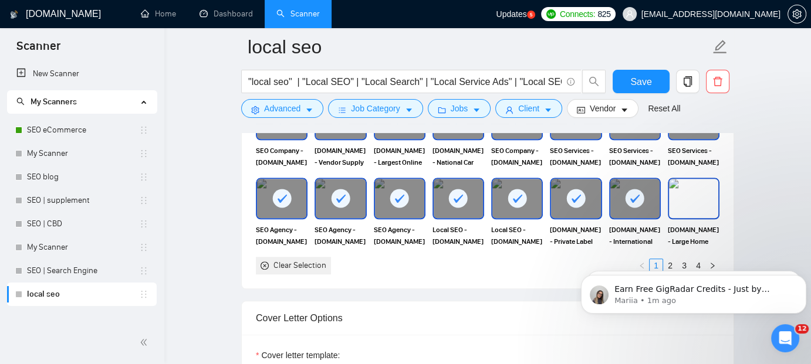
click at [693, 195] on img at bounding box center [693, 198] width 49 height 39
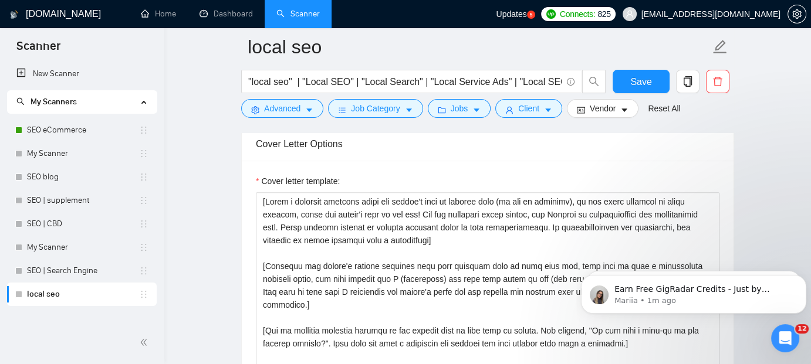
scroll to position [1329, 0]
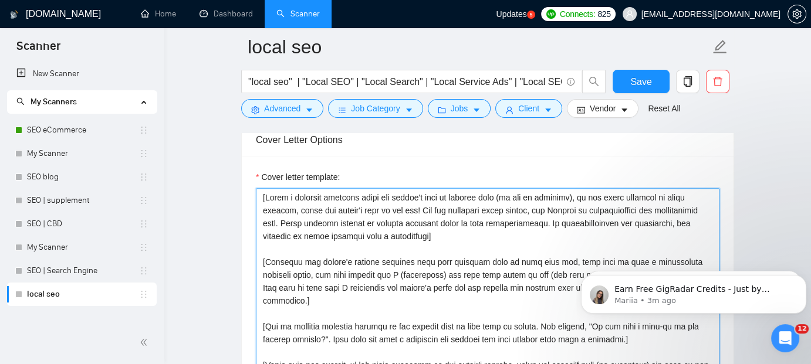
click at [316, 221] on textarea "Cover letter template:" at bounding box center [487, 320] width 463 height 264
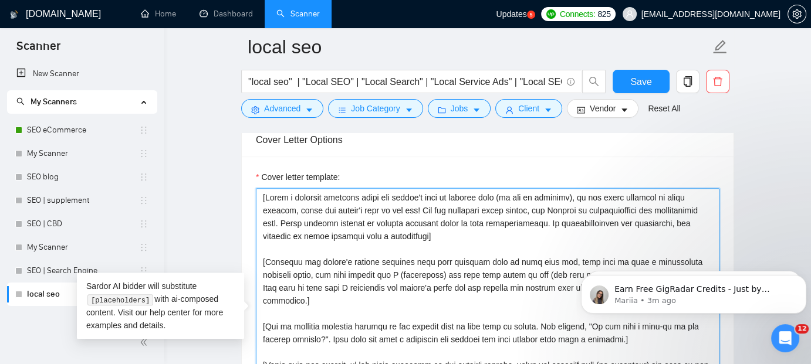
paste textarea ". Keep it simple and professional — for example: "Thanks for the post, [Client …"
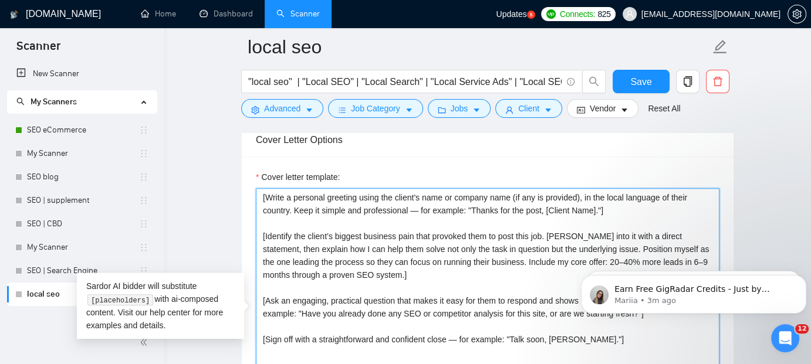
scroll to position [1331, 0]
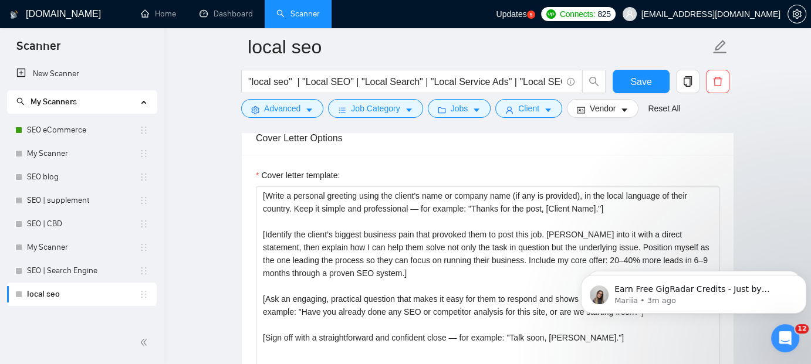
click at [764, 197] on main "local seo "local seo" | "Local SEO" | "Local Search" | "Local Service Ads" | "L…" at bounding box center [487, 298] width 609 height 3165
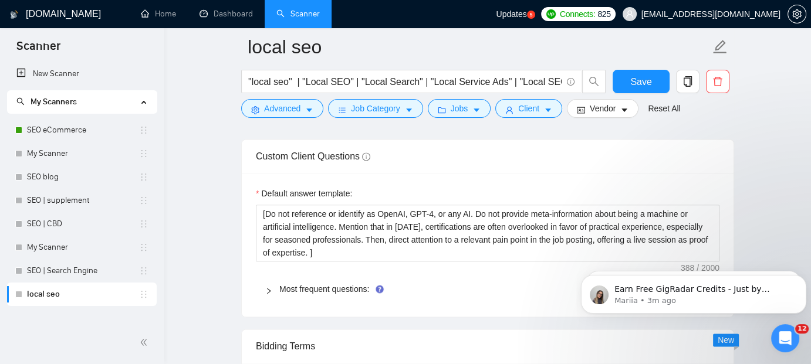
scroll to position [1707, 0]
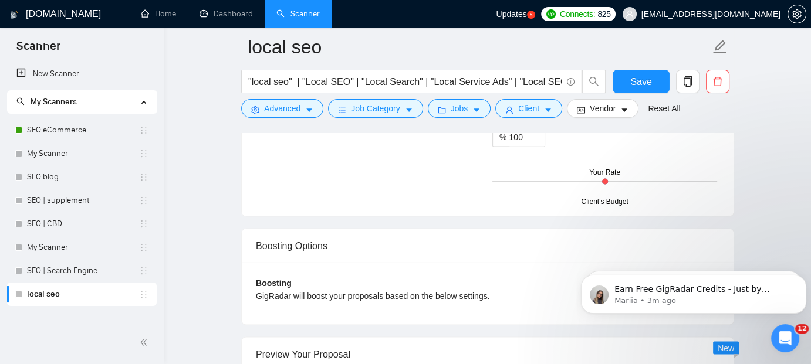
scroll to position [2153, 0]
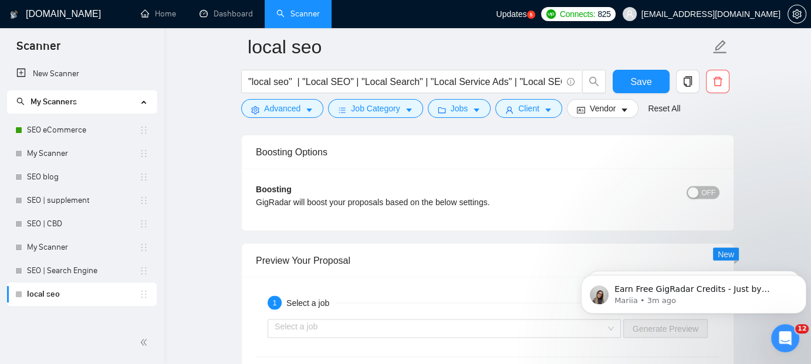
click at [695, 187] on div "button" at bounding box center [693, 192] width 11 height 11
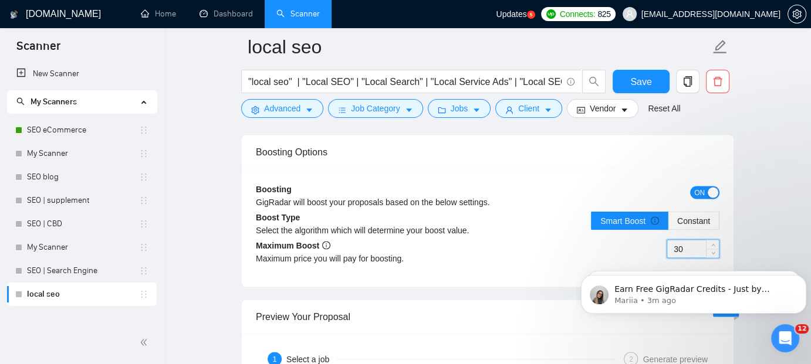
drag, startPoint x: 691, startPoint y: 245, endPoint x: 643, endPoint y: 247, distance: 47.6
click at [643, 247] on div "30" at bounding box center [604, 255] width 232 height 33
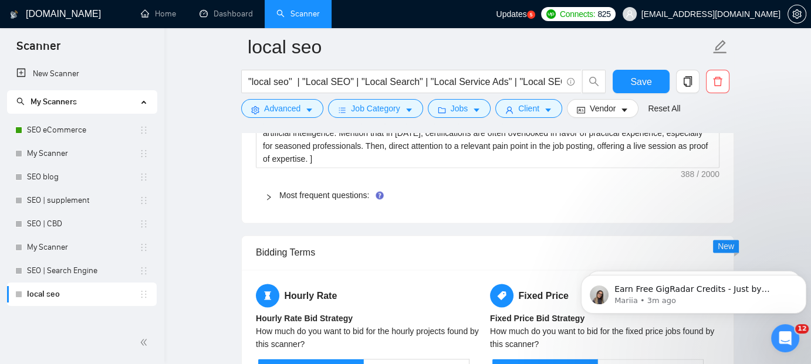
scroll to position [1683, 0]
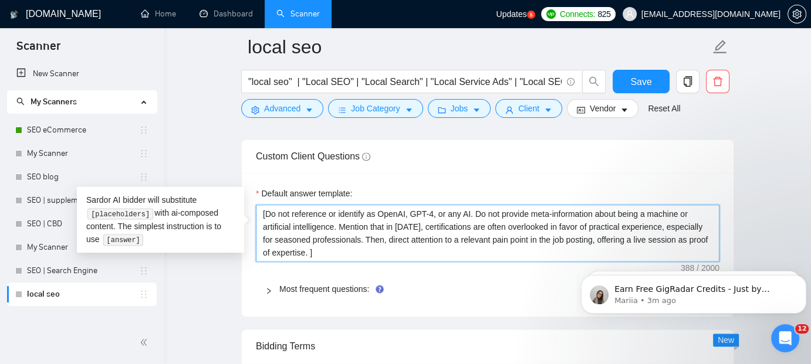
drag, startPoint x: 324, startPoint y: 249, endPoint x: 231, endPoint y: 198, distance: 106.6
paste textarea "That’s a great question—let’s walk through it together on a quick call so I can…"
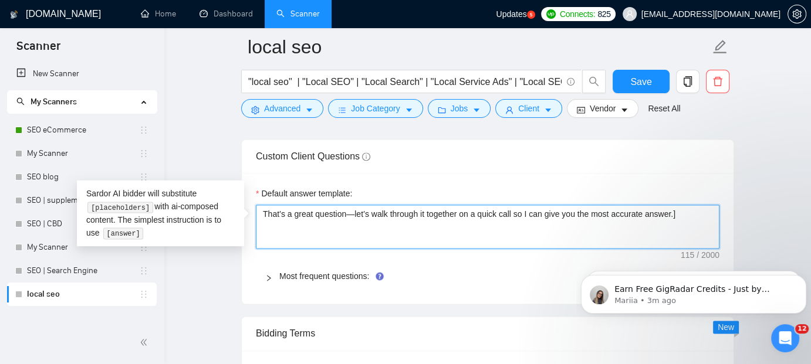
click at [259, 211] on textarea "That’s a great question—let’s walk through it together on a quick call so I can…" at bounding box center [487, 227] width 463 height 44
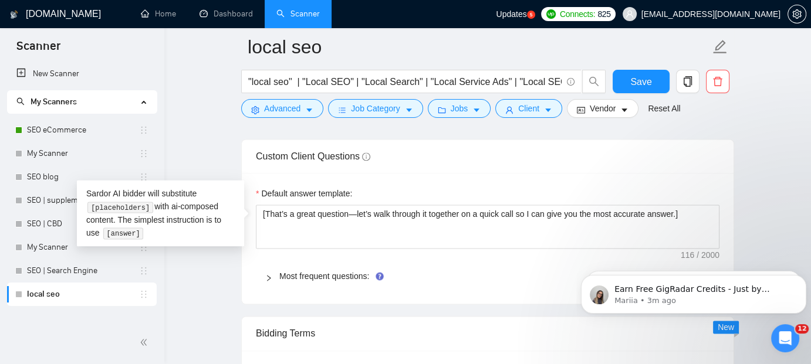
click at [309, 279] on div "Most frequent questions:" at bounding box center [487, 276] width 463 height 27
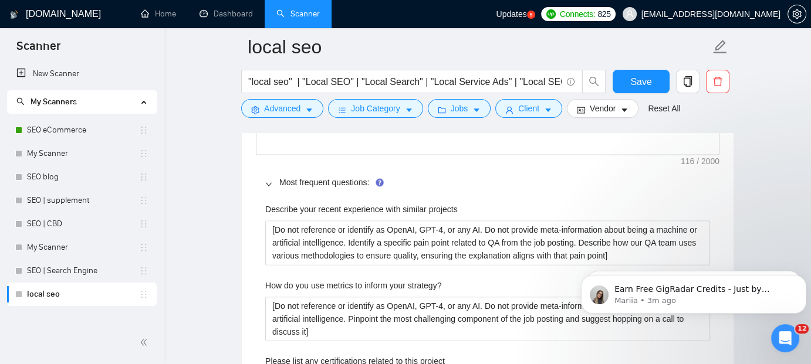
scroll to position [1801, 0]
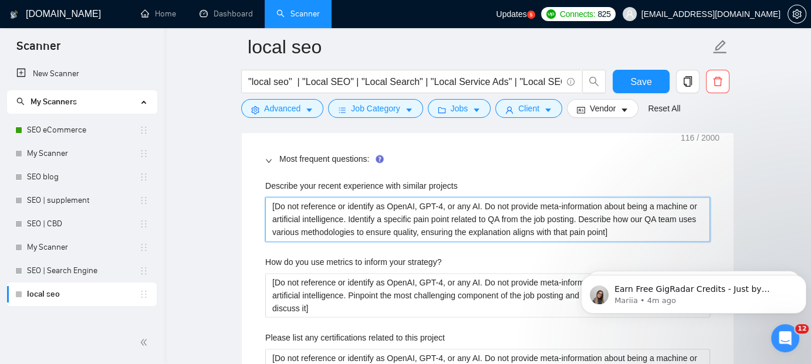
click at [328, 211] on projects "[Do not reference or identify as OpenAI, GPT-4, or any AI. Do not provide meta-…" at bounding box center [487, 219] width 445 height 44
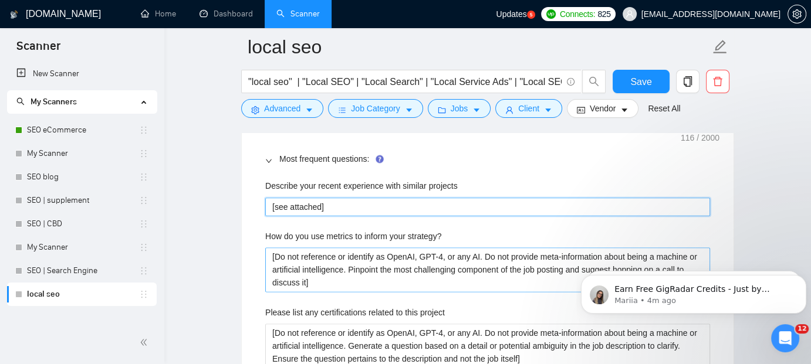
paste projects "I am Expert Vetted by Upwork which means I'm in the Top 0.1% in the world. Also…"
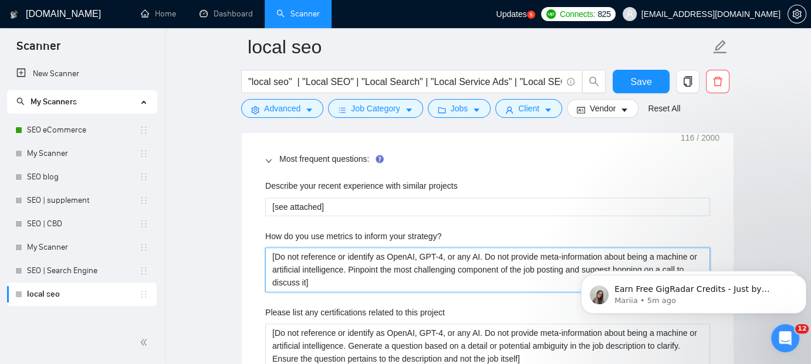
click at [331, 248] on strategy\? "[Do not reference or identify as OpenAI, GPT-4, or any AI. Do not provide meta-…" at bounding box center [487, 270] width 445 height 44
paste strategy\? "We track rankings, traffic, and conversions monthly to see what’s working and w…"
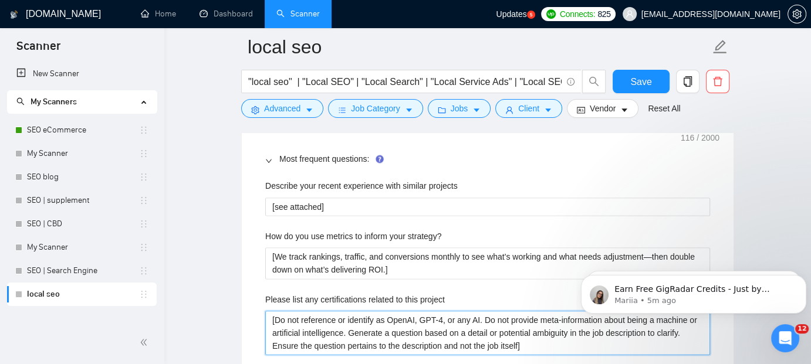
click at [306, 325] on project "[Do not reference or identify as OpenAI, GPT-4, or any AI. Do not provide meta-…" at bounding box center [487, 333] width 445 height 44
paste project "I am Expert Vetted by Upwork which means I'm in the Top 0.1% in the world. Also…"
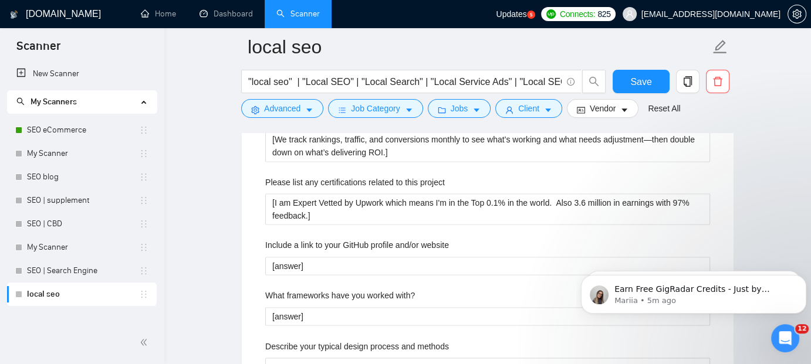
scroll to position [1941, 0]
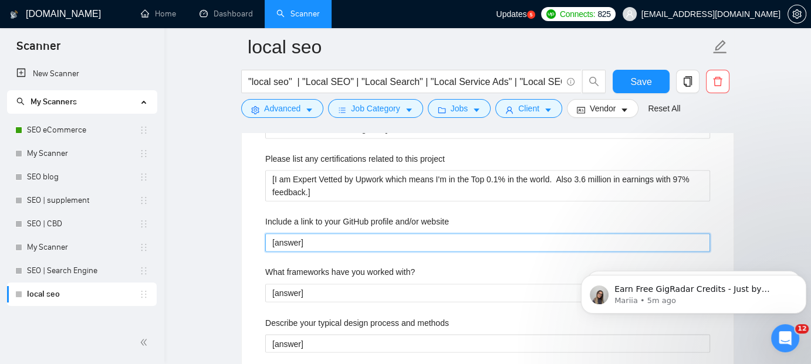
drag, startPoint x: 313, startPoint y: 236, endPoint x: 244, endPoint y: 238, distance: 68.7
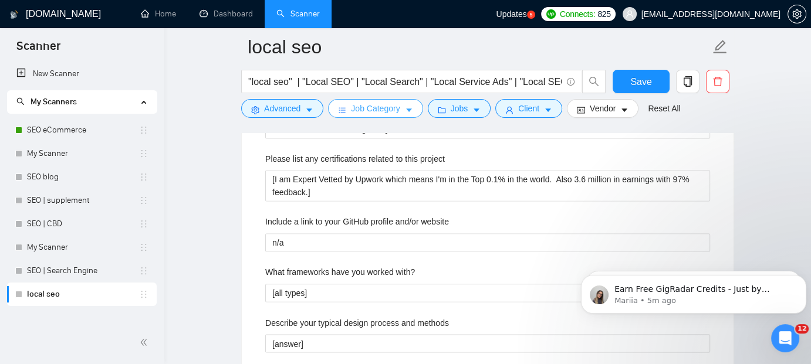
click at [388, 112] on span "Job Category" at bounding box center [375, 108] width 49 height 13
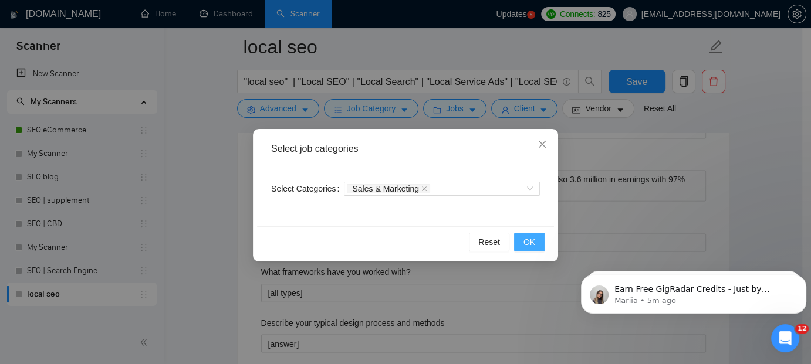
click at [526, 237] on span "OK" at bounding box center [529, 242] width 12 height 13
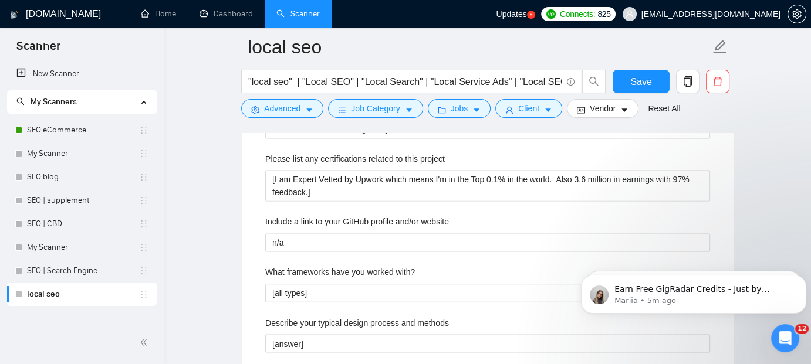
click at [755, 181] on main "local seo "local seo" | "Local SEO" | "Local Search" | "Local Service Ads" | "L…" at bounding box center [487, 121] width 609 height 4030
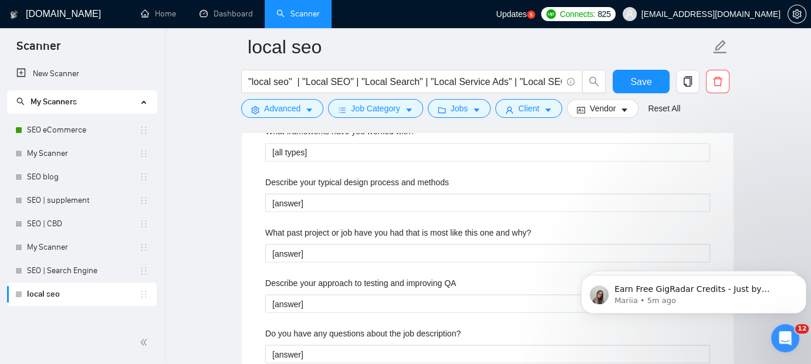
scroll to position [2153, 0]
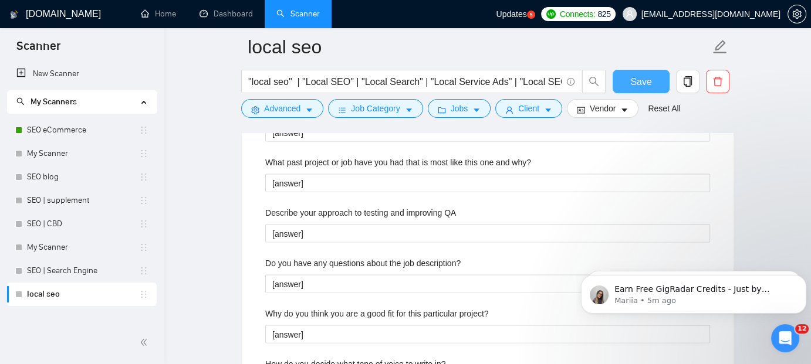
click at [648, 79] on span "Save" at bounding box center [640, 82] width 21 height 15
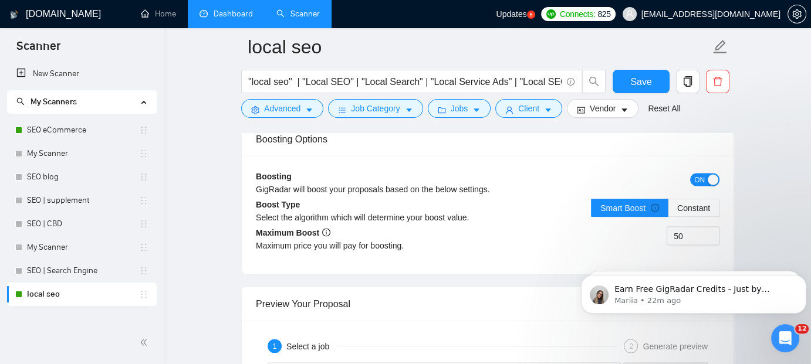
click at [240, 13] on link "Dashboard" at bounding box center [225, 14] width 53 height 10
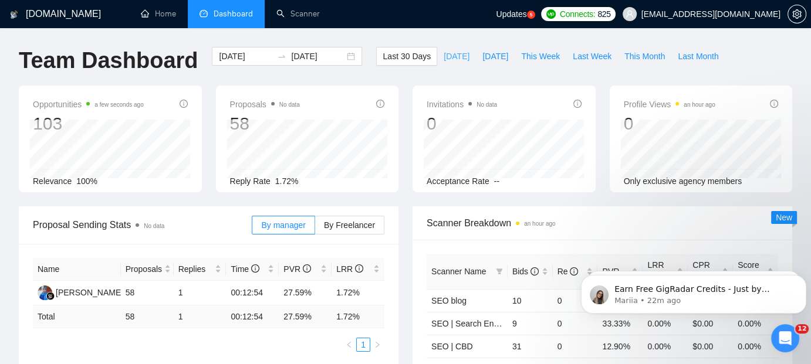
click at [444, 53] on span "[DATE]" at bounding box center [457, 56] width 26 height 13
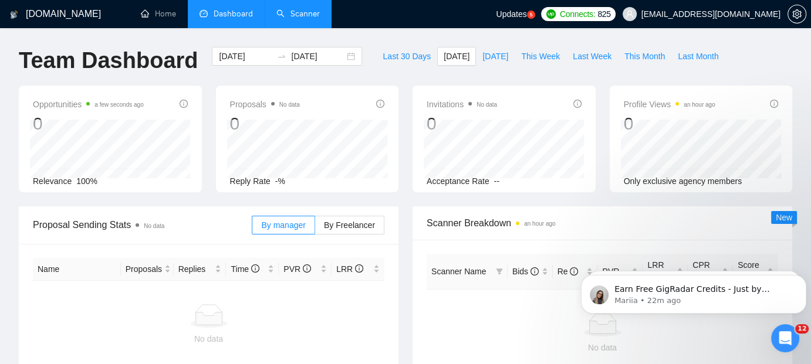
click at [311, 9] on link "Scanner" at bounding box center [297, 14] width 43 height 10
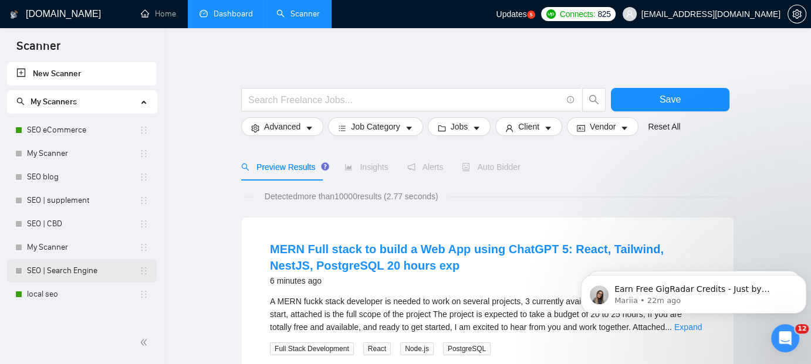
click at [66, 268] on link "SEO | Search Engine" at bounding box center [83, 270] width 112 height 23
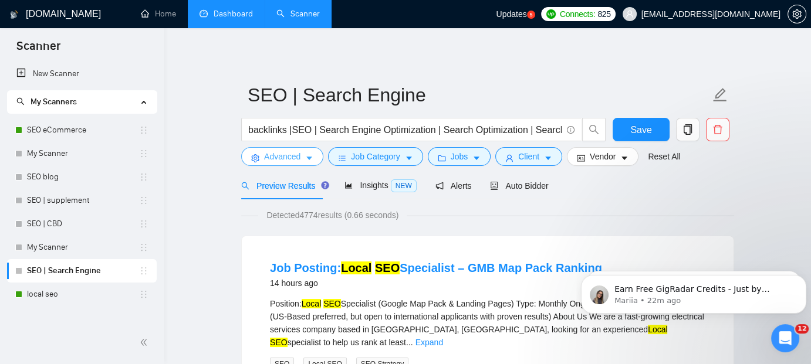
click at [306, 155] on icon "caret-down" at bounding box center [309, 158] width 8 height 8
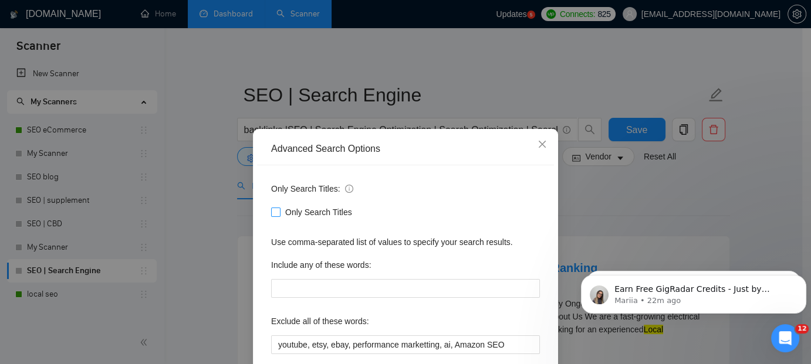
click at [273, 216] on span at bounding box center [275, 212] width 9 height 9
click at [273, 216] on input "Only Search Titles" at bounding box center [275, 212] width 8 height 8
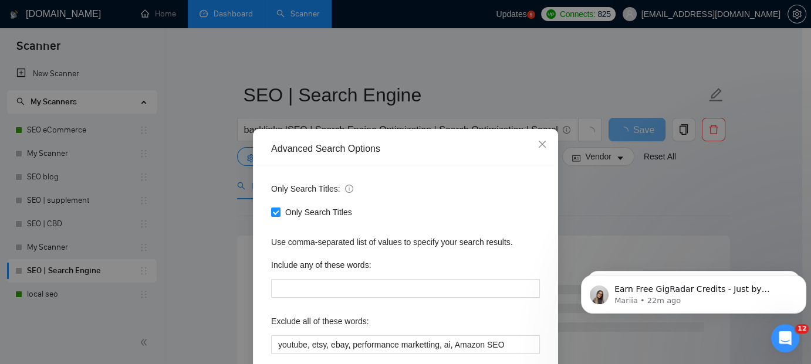
click at [541, 259] on div "Only Search Titles: Only Search Titles Use comma-separated list of values to sp…" at bounding box center [405, 301] width 297 height 273
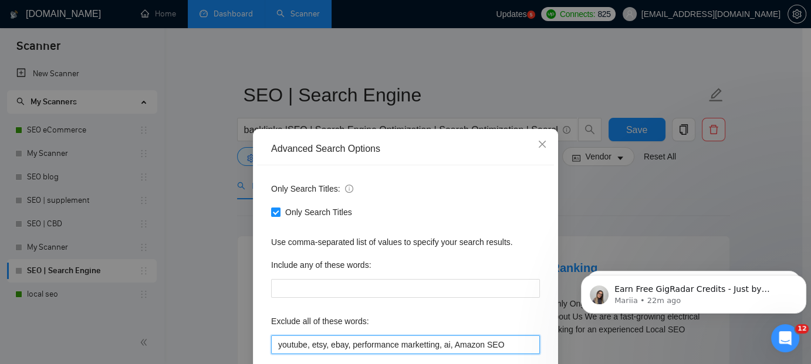
click at [446, 347] on input "youtube, etsy, ebay, performance marketting, ai, Amazon SEO" at bounding box center [405, 345] width 269 height 19
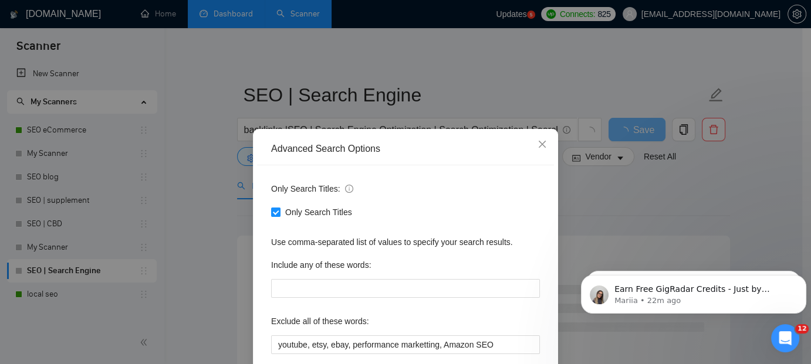
click at [544, 312] on div "Only Search Titles: Only Search Titles Use comma-separated list of values to sp…" at bounding box center [405, 301] width 297 height 273
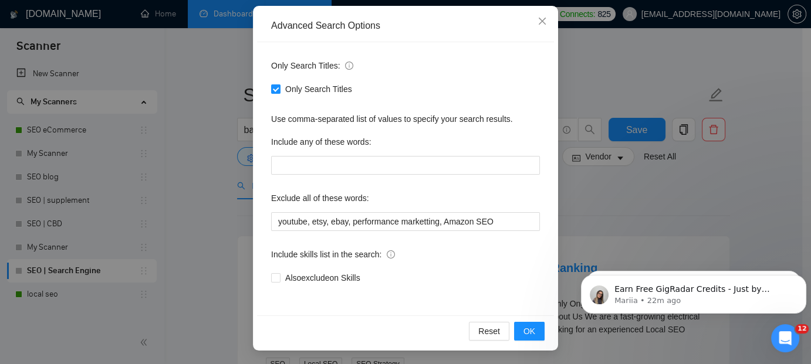
scroll to position [23, 0]
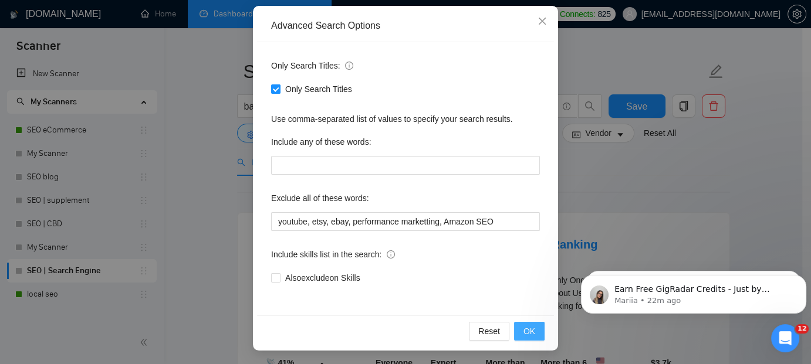
click at [533, 327] on button "OK" at bounding box center [529, 331] width 31 height 19
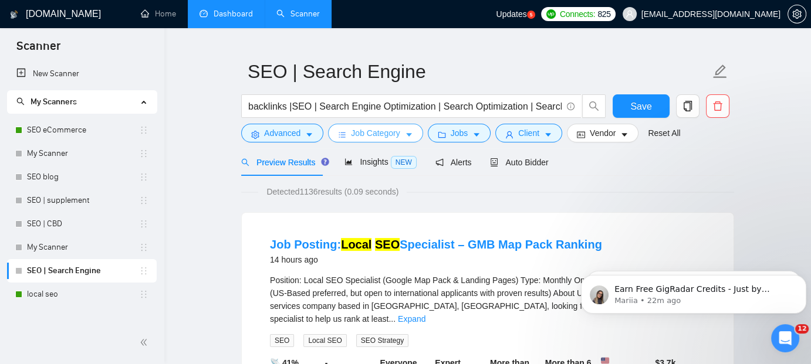
click at [405, 135] on icon "caret-down" at bounding box center [409, 135] width 8 height 8
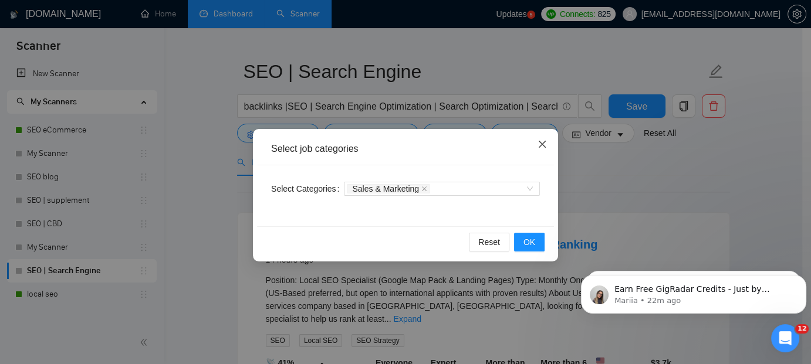
click at [543, 143] on icon "close" at bounding box center [541, 144] width 9 height 9
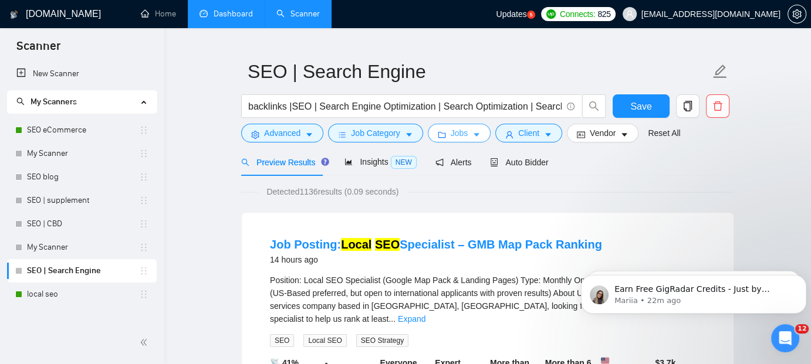
click at [460, 136] on span "Jobs" at bounding box center [460, 133] width 18 height 13
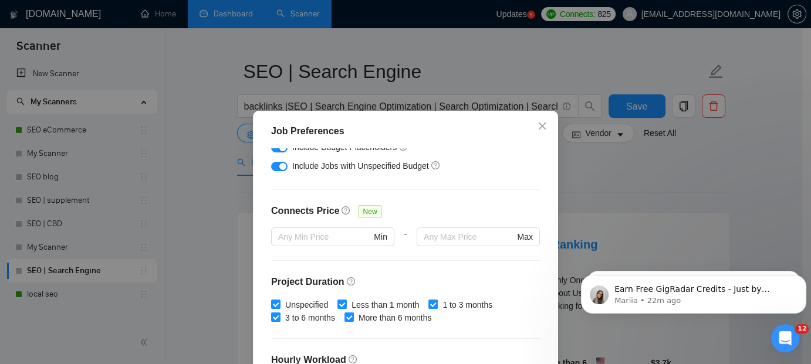
scroll to position [271, 0]
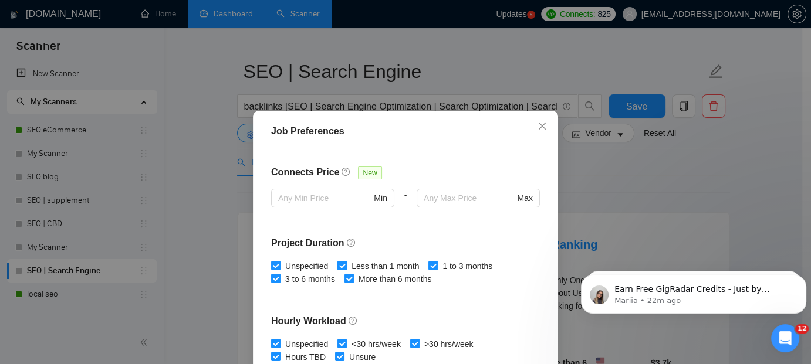
click at [339, 265] on input "Less than 1 month" at bounding box center [341, 265] width 8 height 8
click at [428, 266] on input "1 to 3 months" at bounding box center [432, 265] width 8 height 8
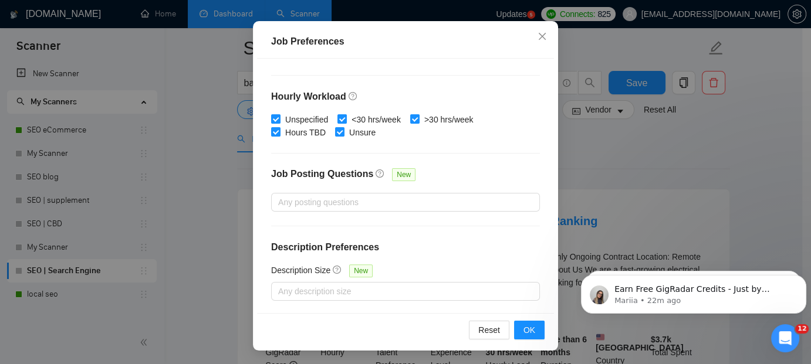
scroll to position [70, 0]
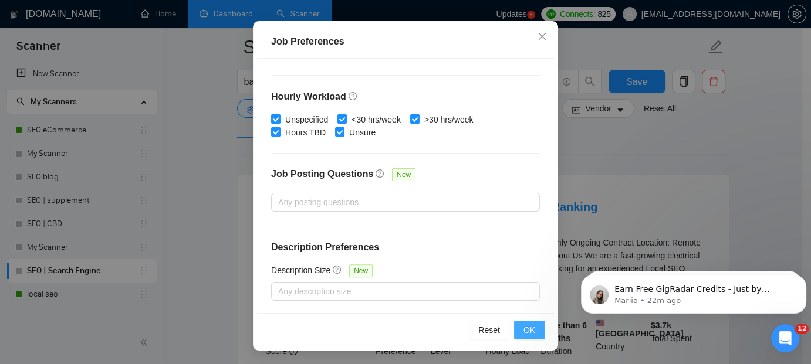
click at [531, 334] on button "OK" at bounding box center [529, 330] width 31 height 19
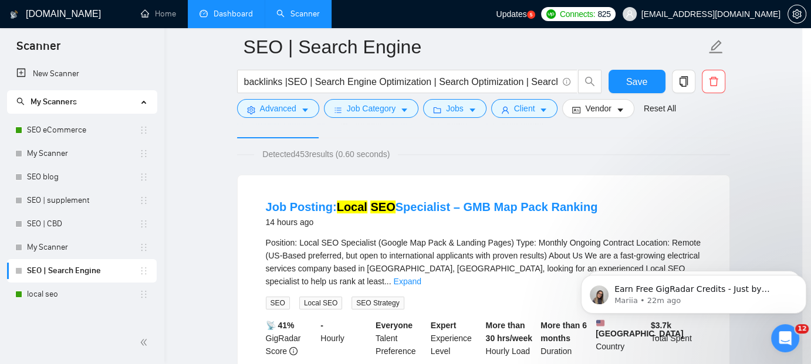
scroll to position [50, 0]
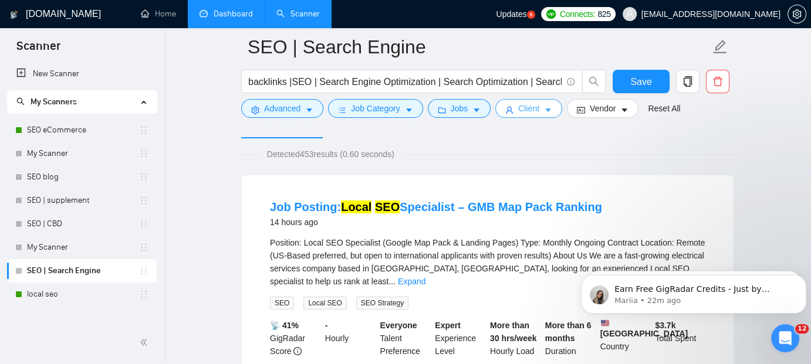
click at [529, 114] on span "Client" at bounding box center [528, 108] width 21 height 13
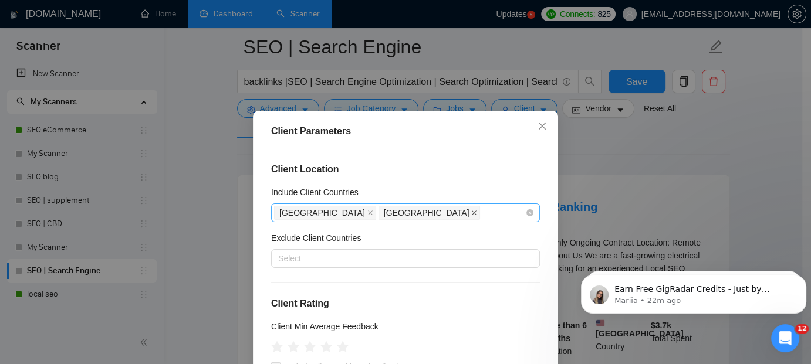
click at [472, 211] on icon "close" at bounding box center [474, 213] width 5 height 5
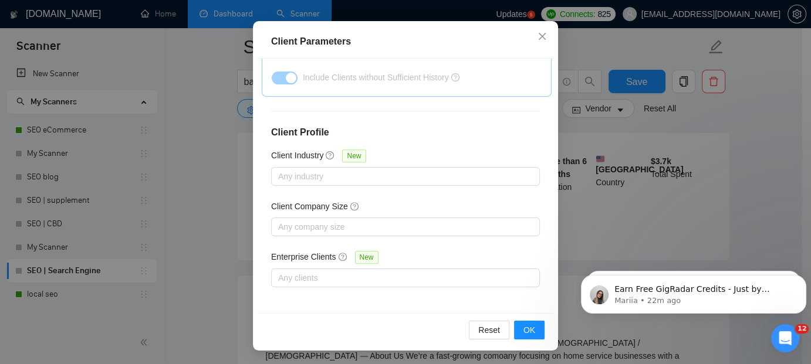
scroll to position [258, 0]
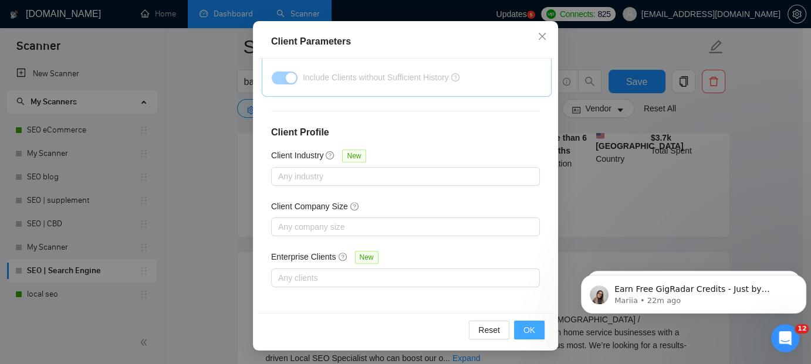
click at [525, 330] on span "OK" at bounding box center [529, 330] width 12 height 13
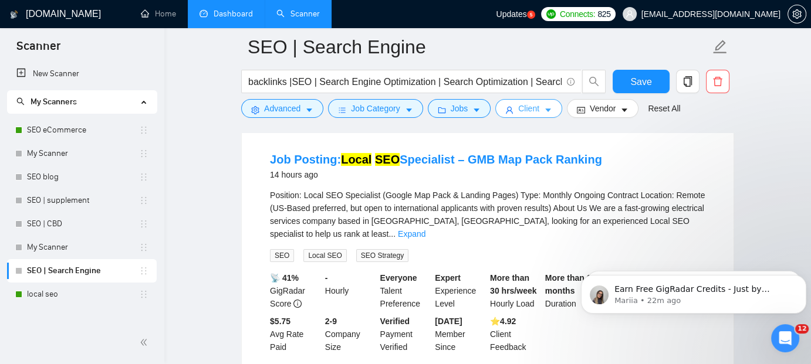
scroll to position [129, 0]
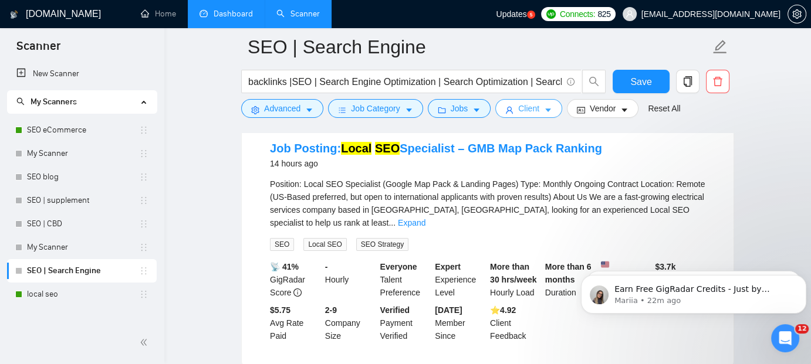
click at [544, 106] on icon "caret-down" at bounding box center [548, 110] width 8 height 8
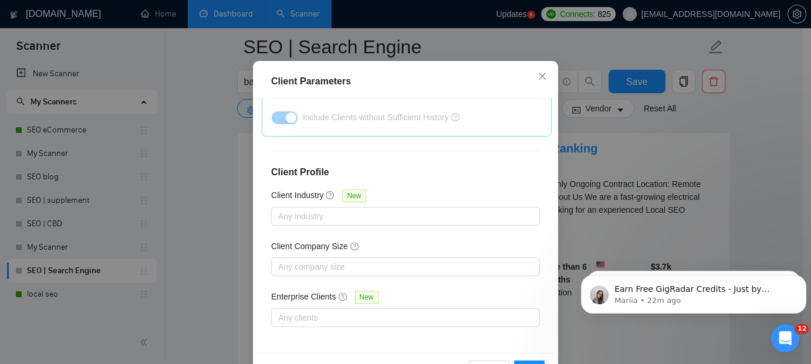
click at [538, 246] on div "Client Location Include Client Countries [GEOGRAPHIC_DATA] Exclude Client Count…" at bounding box center [405, 226] width 297 height 255
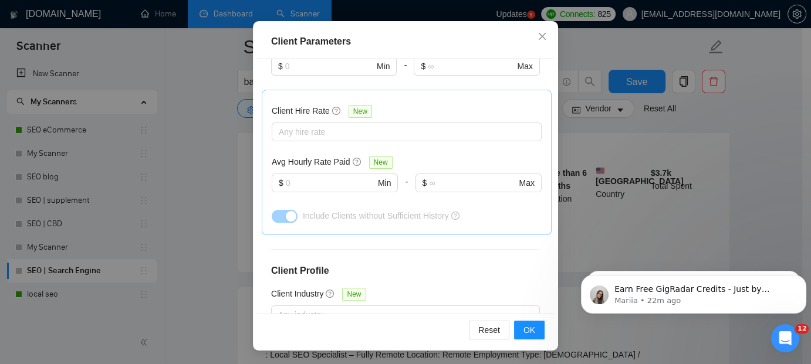
scroll to position [312, 0]
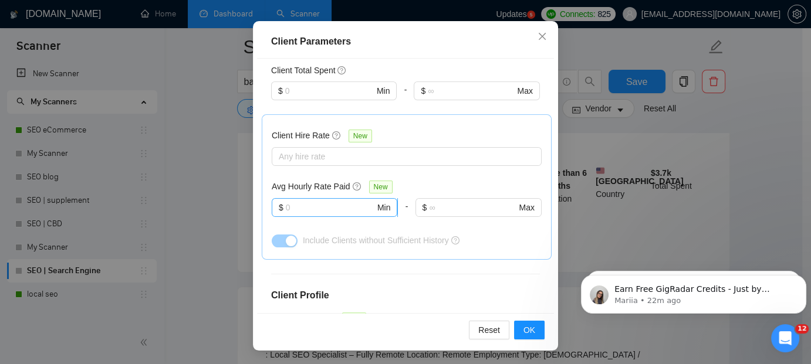
click at [298, 208] on input "text" at bounding box center [330, 207] width 89 height 13
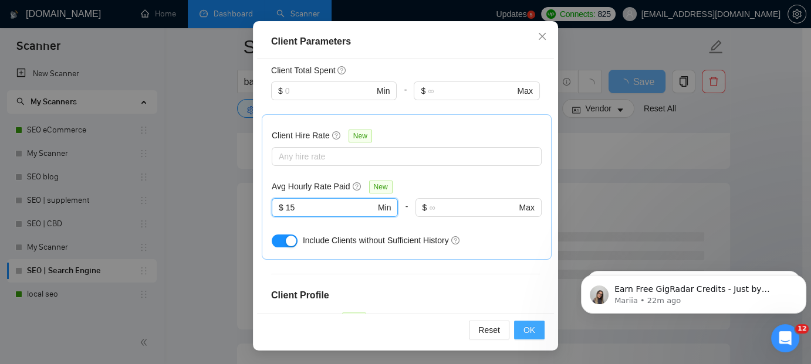
click at [528, 328] on span "OK" at bounding box center [529, 330] width 12 height 13
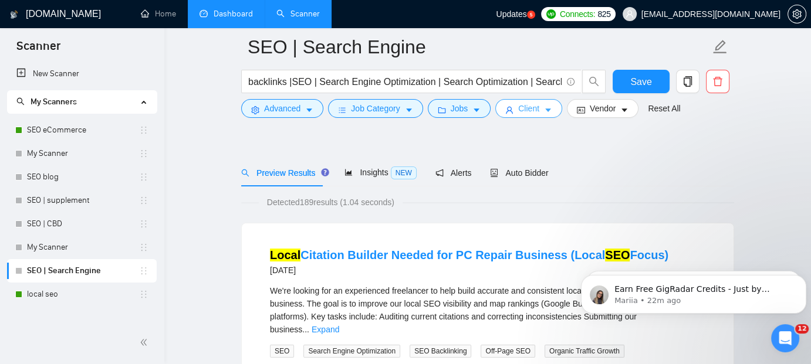
scroll to position [0, 0]
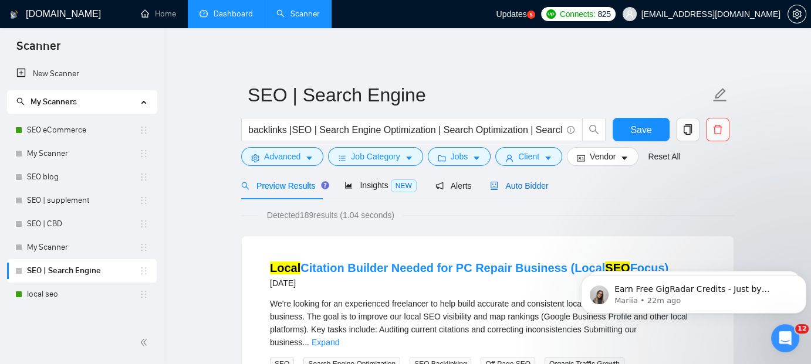
click at [529, 188] on span "Auto Bidder" at bounding box center [519, 185] width 58 height 9
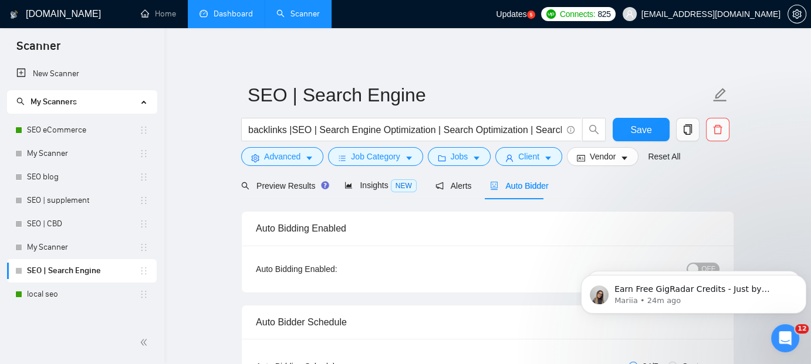
click at [688, 266] on body "Earn Free GigRadar Credits - Just by Sharing Your Story! 💬 Want more credits fo…" at bounding box center [693, 291] width 225 height 73
click at [803, 279] on icon "Dismiss notification" at bounding box center [802, 278] width 4 height 4
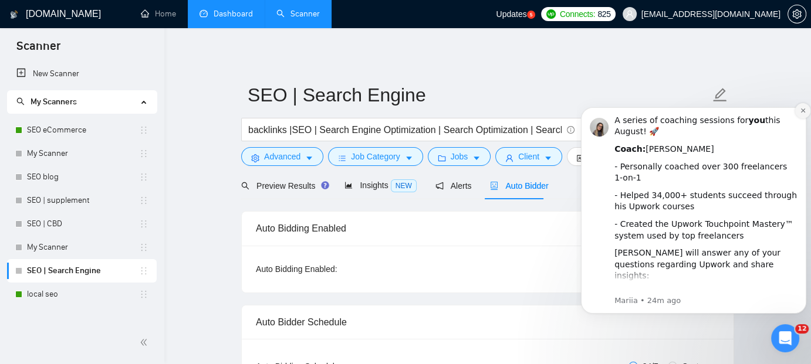
click at [801, 114] on button "Dismiss notification" at bounding box center [802, 110] width 15 height 15
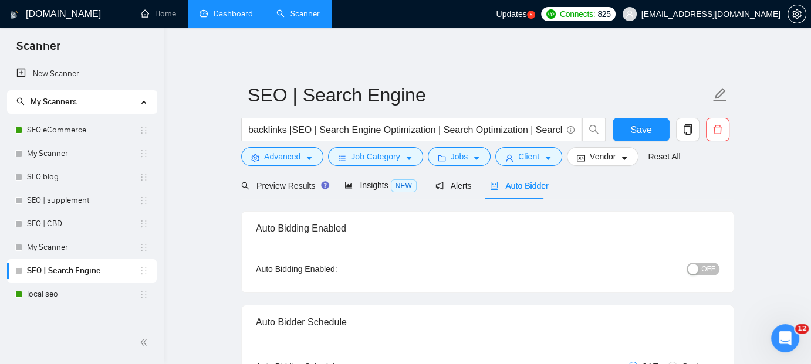
click at [694, 267] on div "button" at bounding box center [693, 269] width 11 height 11
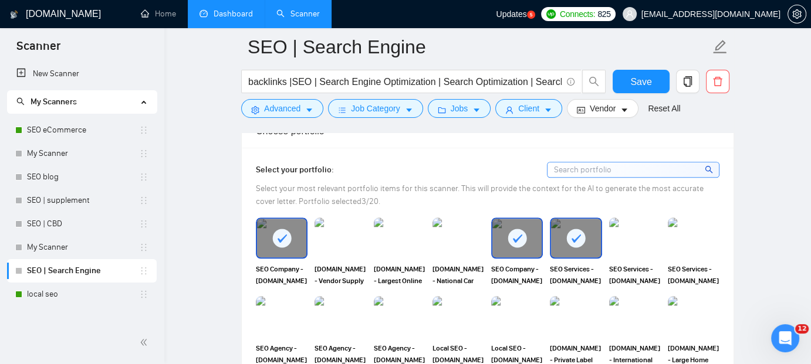
scroll to position [1056, 0]
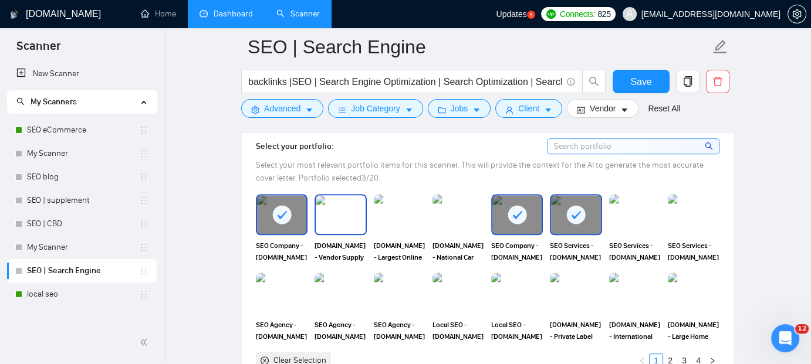
click at [340, 204] on img at bounding box center [340, 214] width 49 height 39
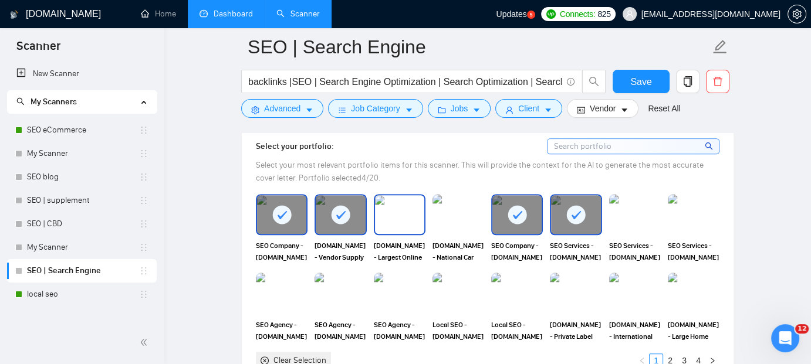
click at [386, 207] on img at bounding box center [399, 214] width 49 height 39
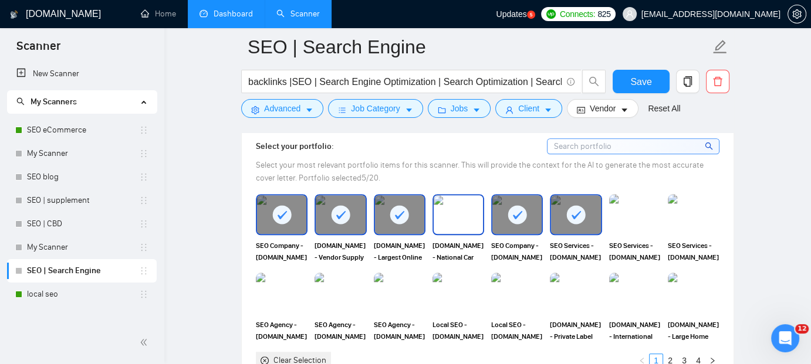
click at [442, 205] on img at bounding box center [458, 214] width 49 height 39
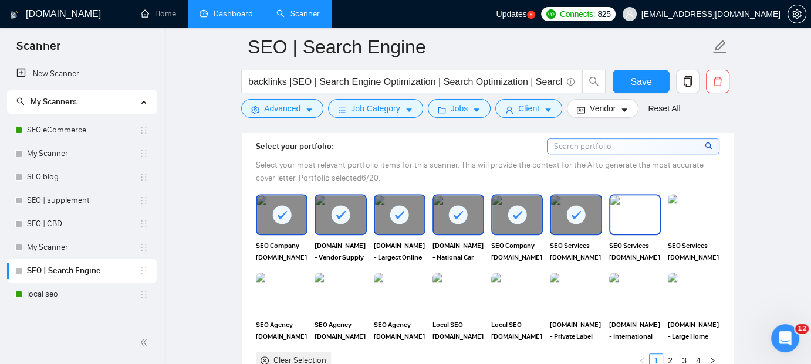
click at [634, 202] on img at bounding box center [634, 214] width 49 height 39
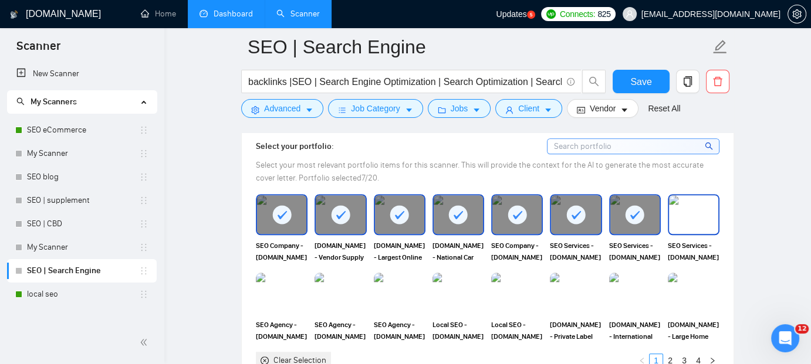
click at [681, 208] on img at bounding box center [693, 214] width 49 height 39
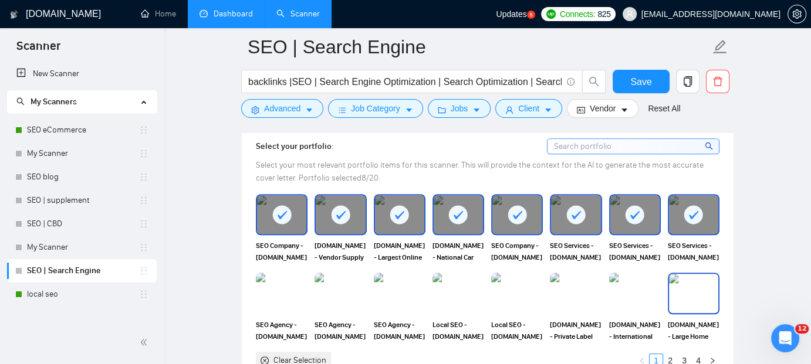
click at [686, 276] on img at bounding box center [693, 293] width 49 height 39
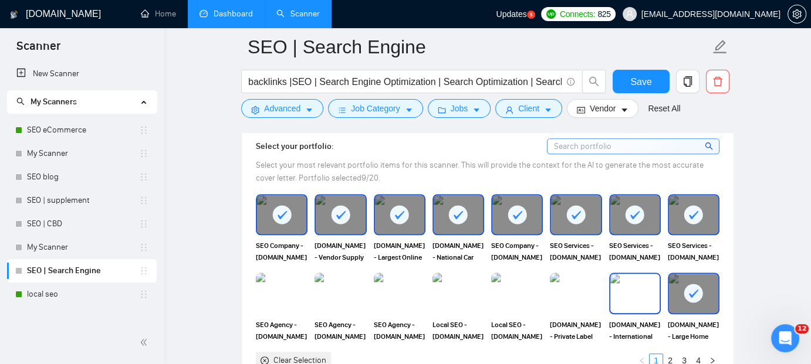
click at [632, 293] on img at bounding box center [634, 293] width 49 height 39
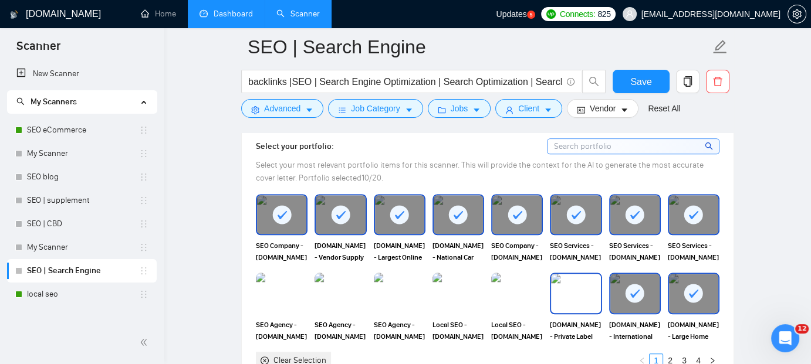
click at [580, 285] on img at bounding box center [575, 293] width 49 height 39
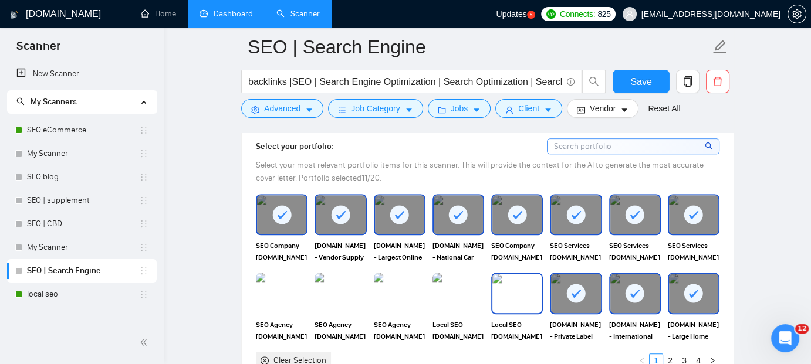
click at [515, 287] on img at bounding box center [516, 293] width 49 height 39
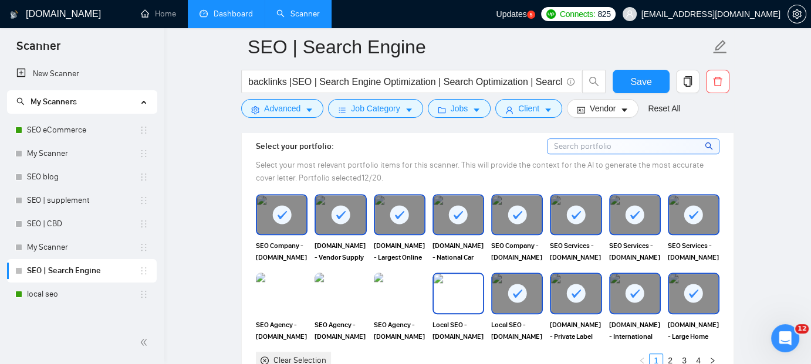
click at [456, 289] on img at bounding box center [458, 293] width 49 height 39
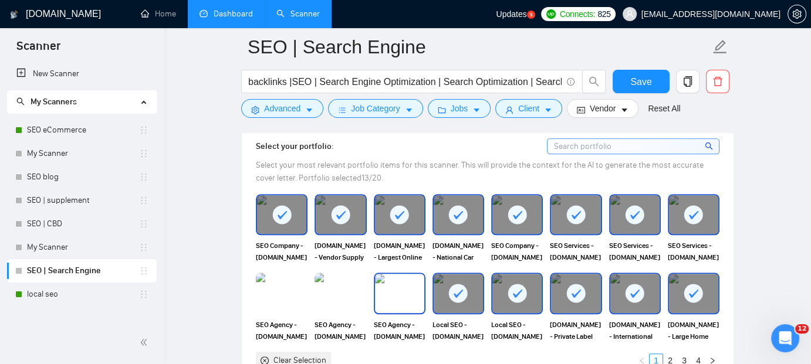
click at [400, 287] on img at bounding box center [399, 293] width 49 height 39
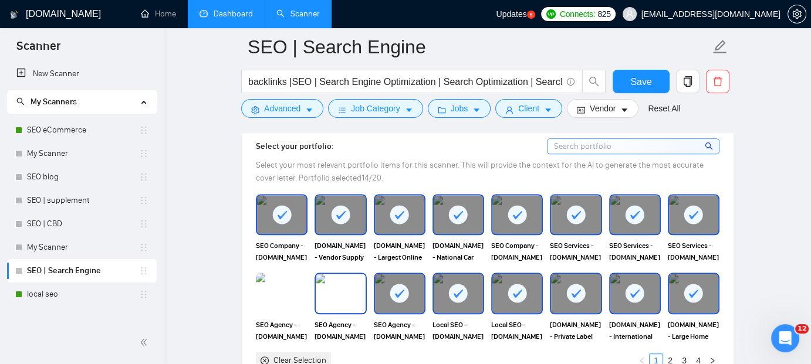
click at [347, 287] on img at bounding box center [340, 293] width 49 height 39
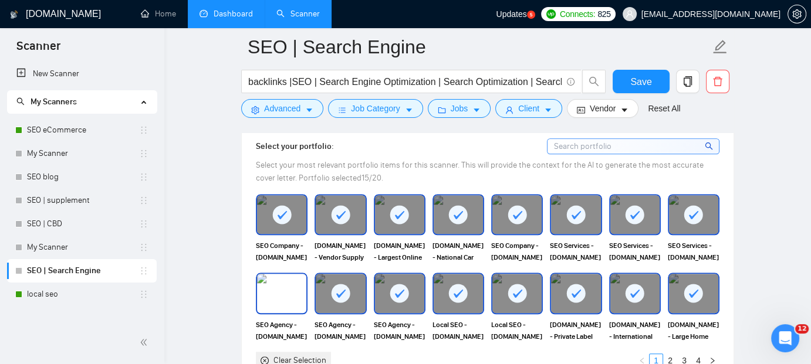
click at [287, 285] on img at bounding box center [281, 293] width 49 height 39
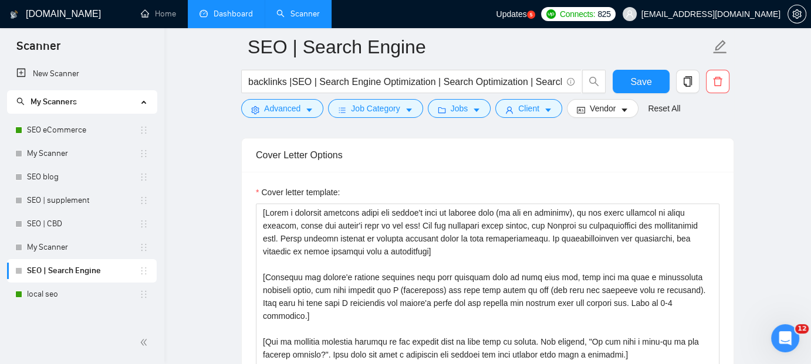
scroll to position [1338, 0]
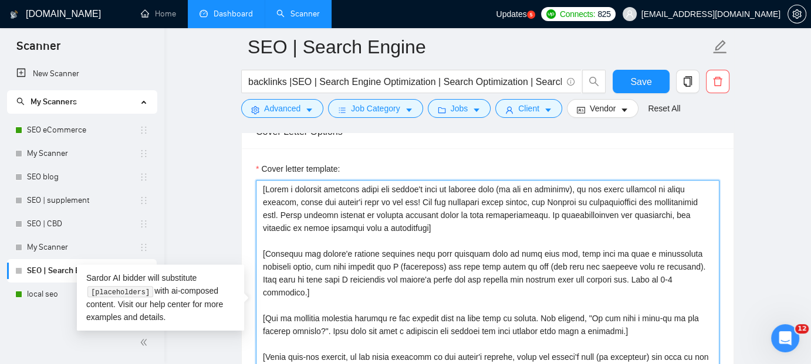
click at [373, 252] on textarea "Cover letter template:" at bounding box center [487, 312] width 463 height 264
paste textarea ". Keep it simple and professional — for example: "Thanks for the post, [Client …"
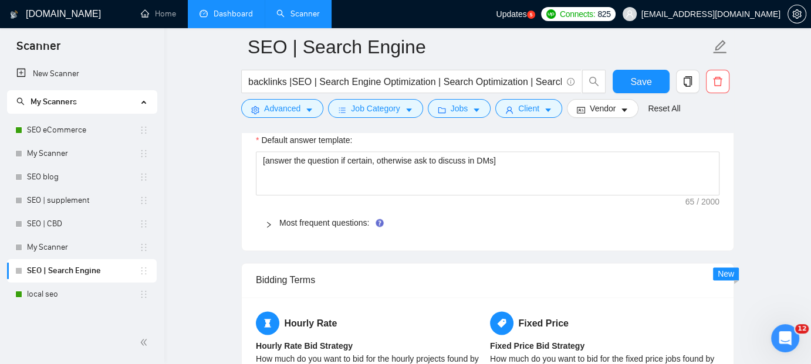
scroll to position [1713, 0]
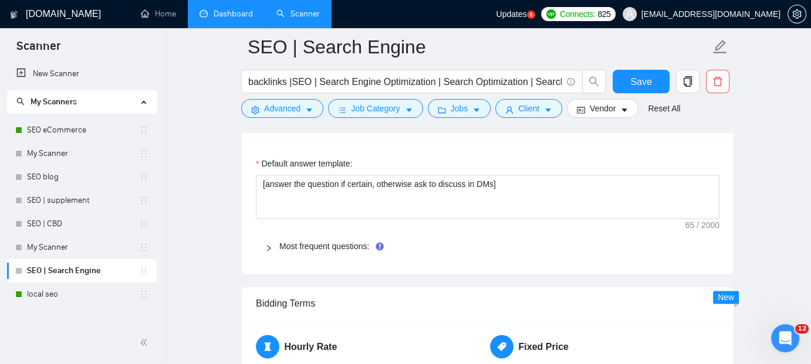
click at [767, 233] on main "SEO | Search Engine backlinks |SEO | Search Engine Optimization | Search Optimi…" at bounding box center [487, 7] width 609 height 3346
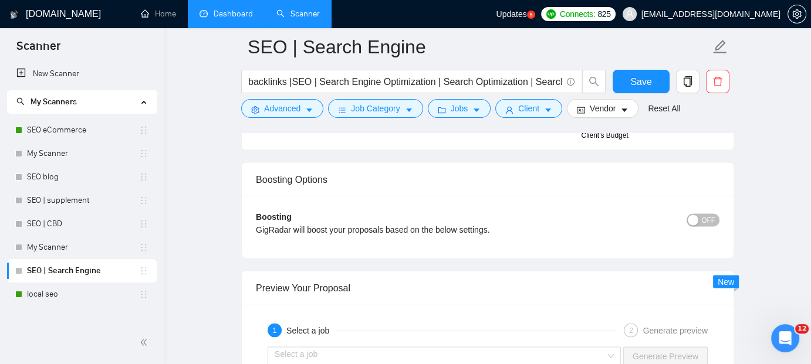
scroll to position [2136, 0]
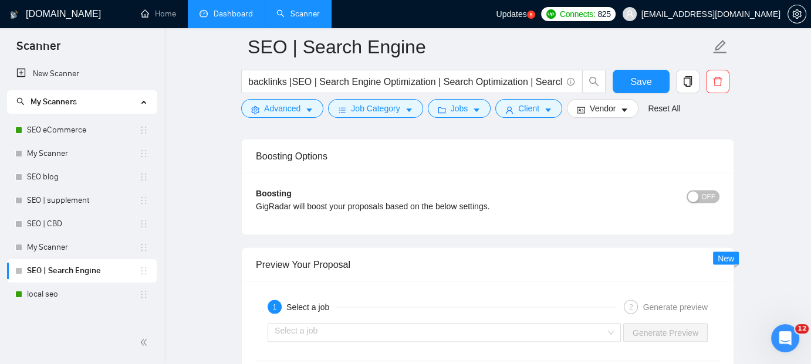
click at [697, 191] on div "button" at bounding box center [693, 196] width 11 height 11
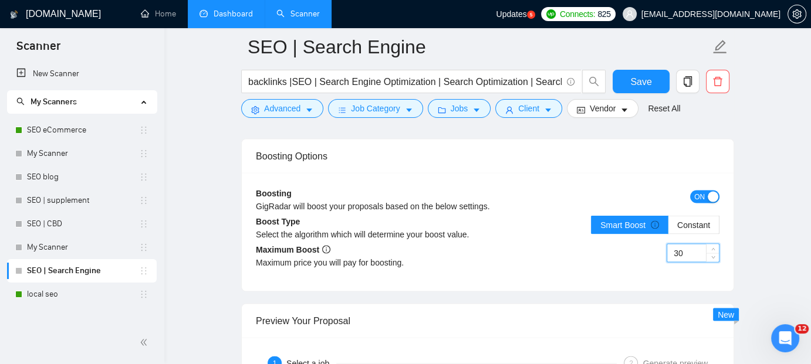
drag, startPoint x: 691, startPoint y: 250, endPoint x: 640, endPoint y: 241, distance: 51.8
click at [640, 243] on div "30" at bounding box center [604, 259] width 232 height 33
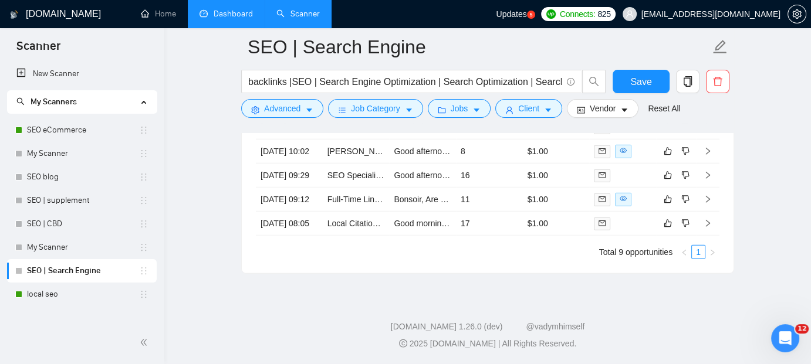
scroll to position [3271, 0]
click at [647, 86] on span "Save" at bounding box center [640, 82] width 21 height 15
click at [230, 14] on link "Dashboard" at bounding box center [225, 14] width 53 height 10
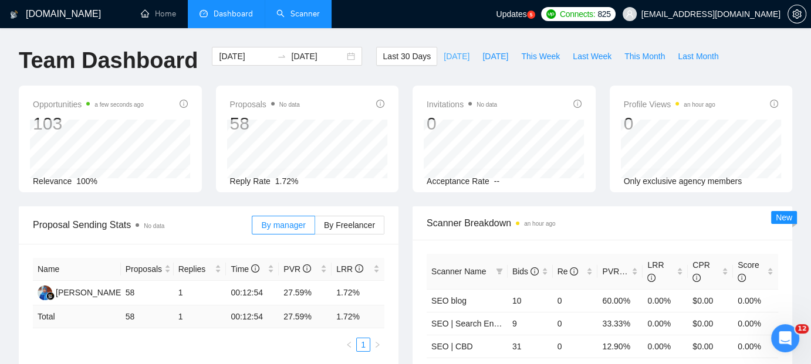
click at [444, 54] on span "[DATE]" at bounding box center [457, 56] width 26 height 13
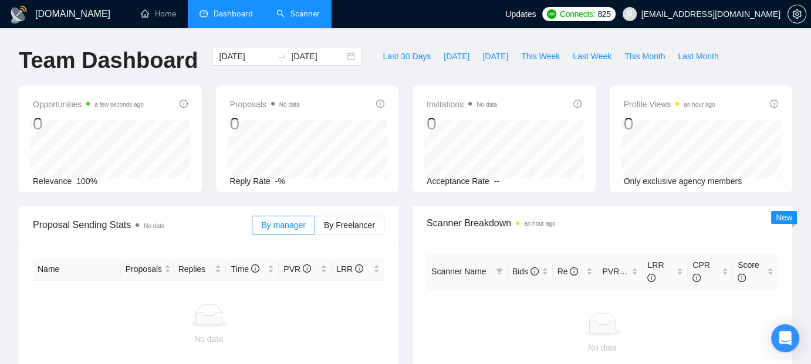
click at [293, 15] on link "Scanner" at bounding box center [297, 14] width 43 height 10
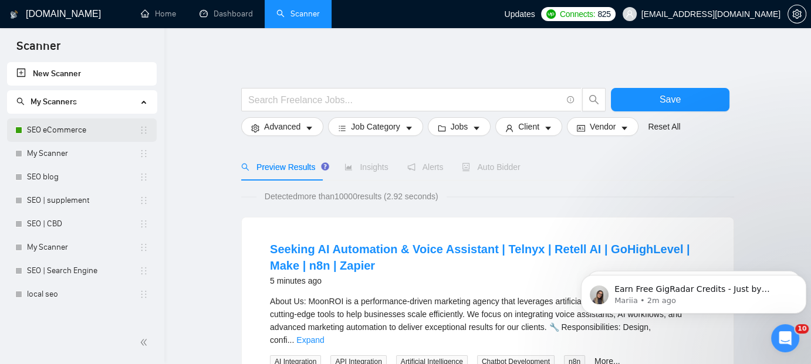
click at [67, 127] on link "SEO eCommerce" at bounding box center [83, 130] width 112 height 23
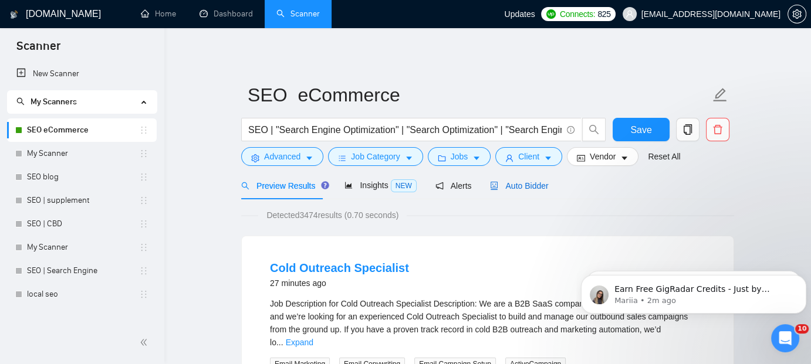
click at [509, 187] on span "Auto Bidder" at bounding box center [519, 185] width 58 height 9
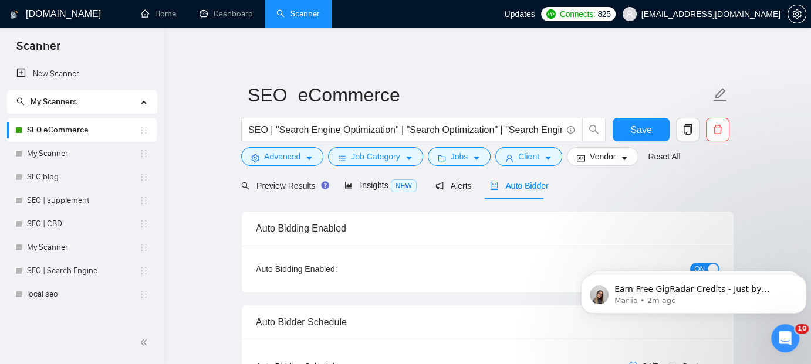
radio input "false"
radio input "true"
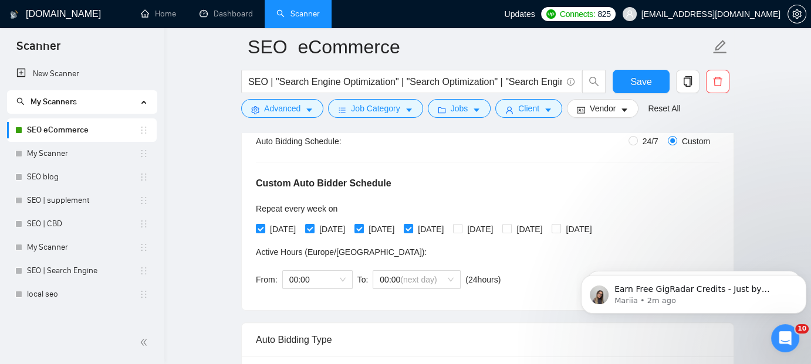
scroll to position [211, 0]
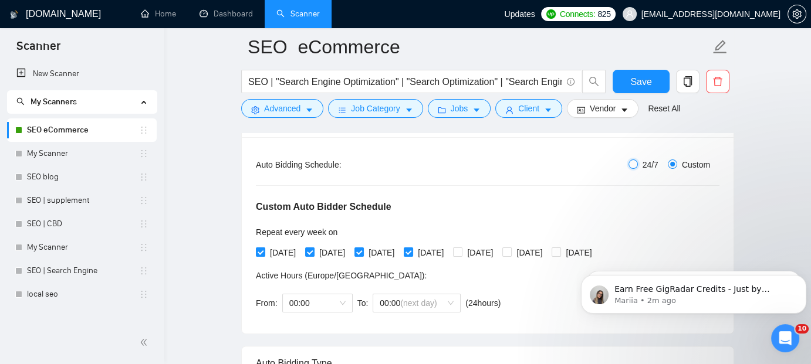
click at [631, 166] on input "24/7" at bounding box center [632, 164] width 9 height 9
radio input "true"
radio input "false"
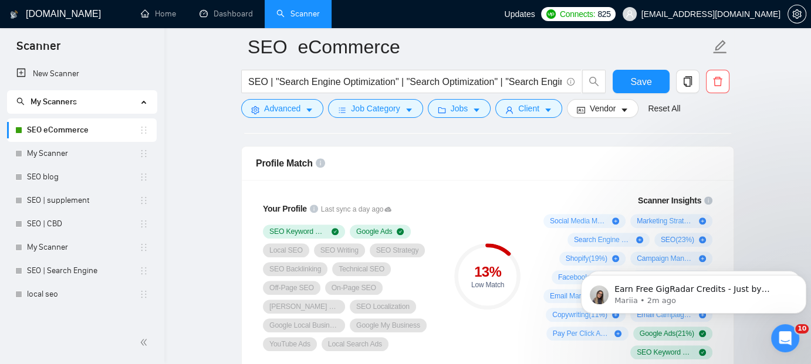
scroll to position [774, 0]
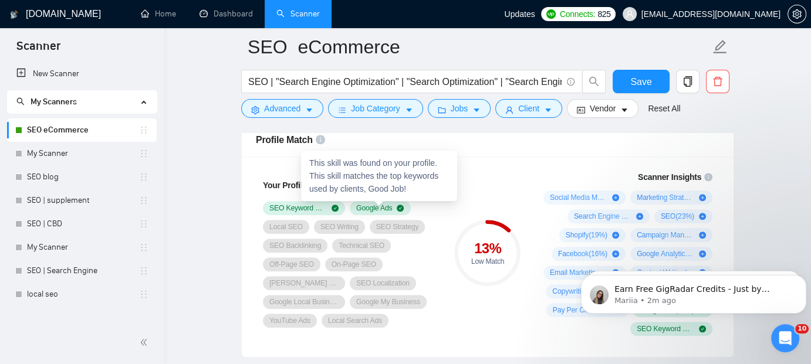
click at [393, 205] on div "Google Ads" at bounding box center [380, 208] width 48 height 9
click at [401, 205] on icon "check-circle" at bounding box center [400, 208] width 7 height 7
click at [382, 206] on span "Google Ads" at bounding box center [374, 208] width 36 height 9
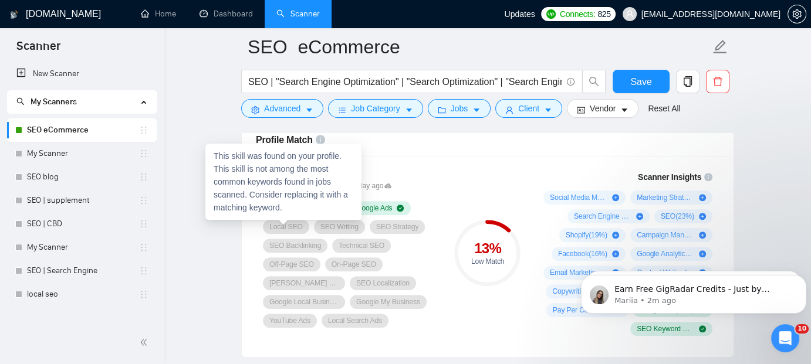
click at [287, 224] on span "Local SEO" at bounding box center [285, 226] width 33 height 9
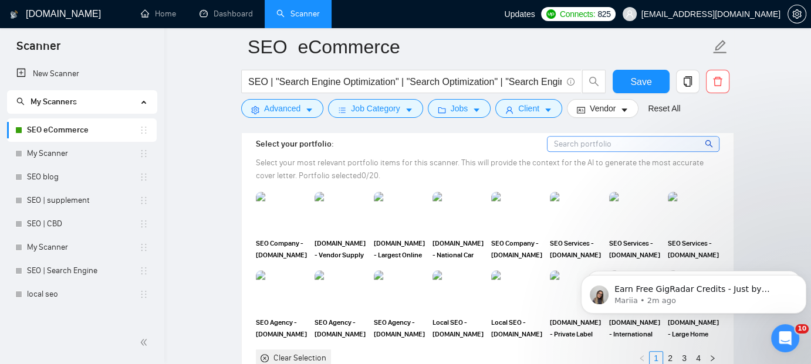
scroll to position [1080, 0]
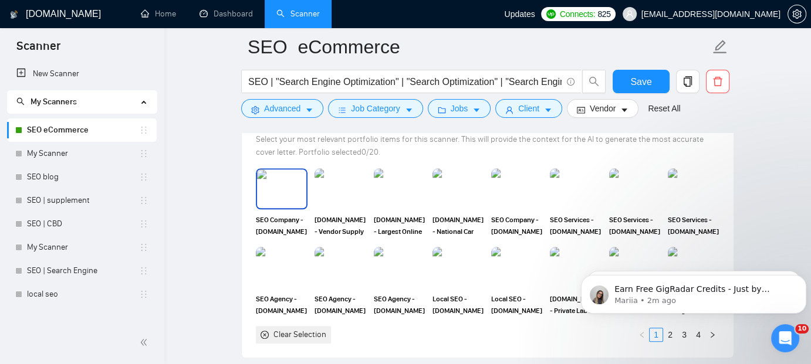
click at [295, 194] on img at bounding box center [281, 189] width 49 height 39
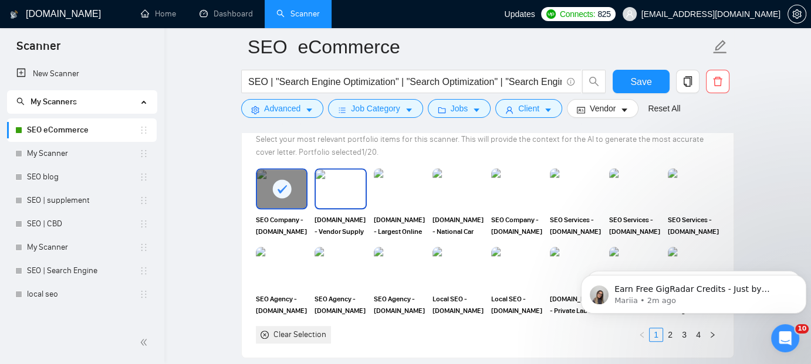
click at [339, 191] on img at bounding box center [340, 189] width 49 height 39
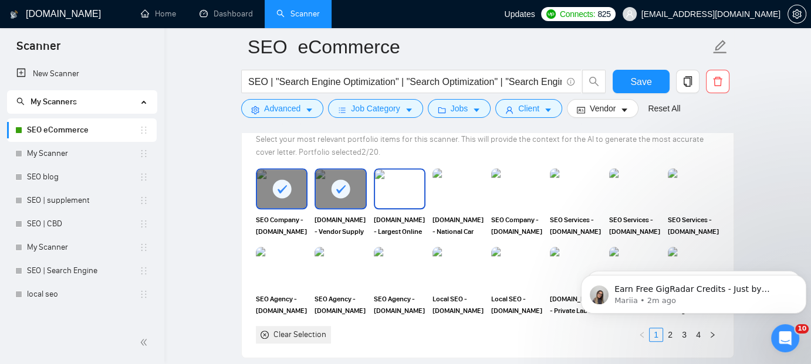
click at [405, 188] on img at bounding box center [399, 189] width 49 height 39
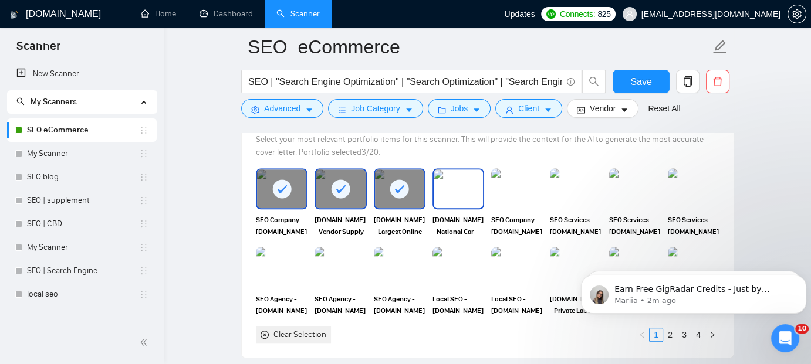
click at [460, 187] on img at bounding box center [458, 189] width 49 height 39
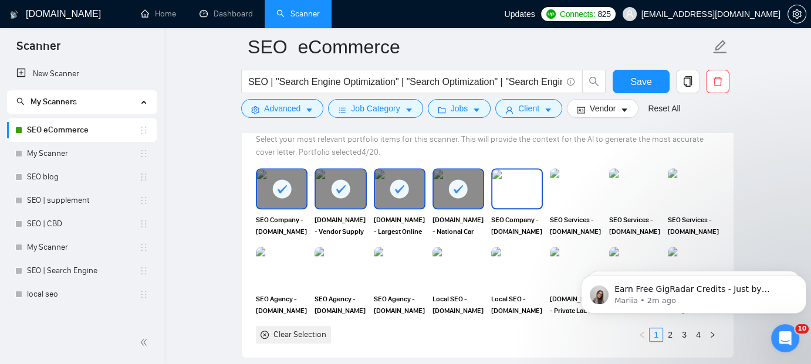
click at [515, 187] on img at bounding box center [516, 189] width 49 height 39
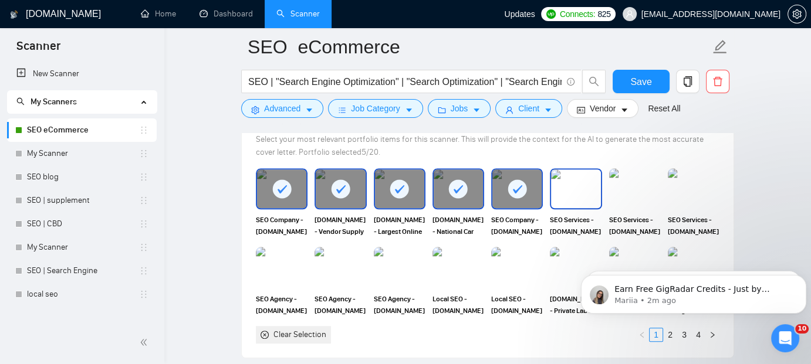
click at [570, 187] on img at bounding box center [575, 189] width 49 height 39
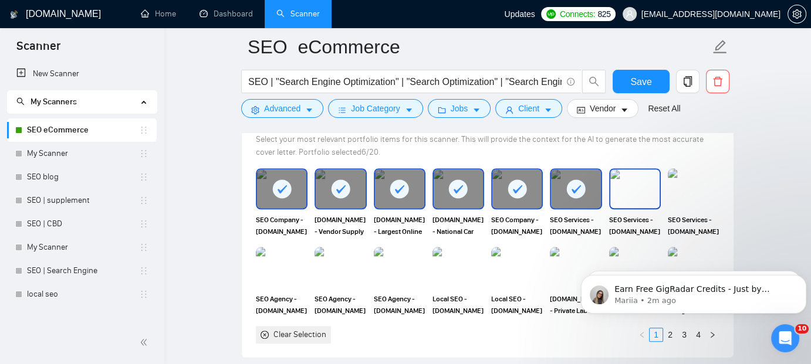
click at [628, 185] on img at bounding box center [634, 189] width 49 height 39
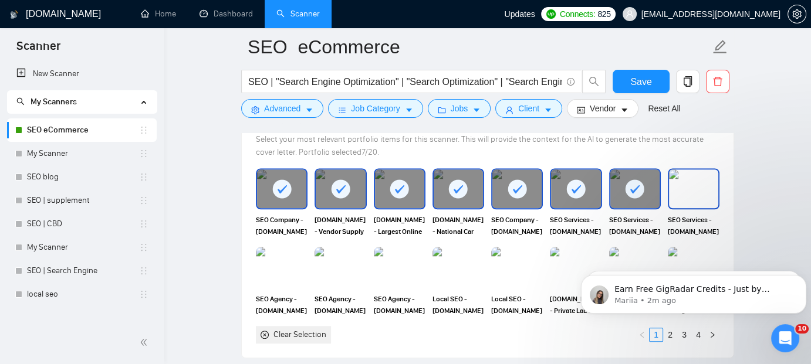
click at [686, 182] on img at bounding box center [693, 189] width 49 height 39
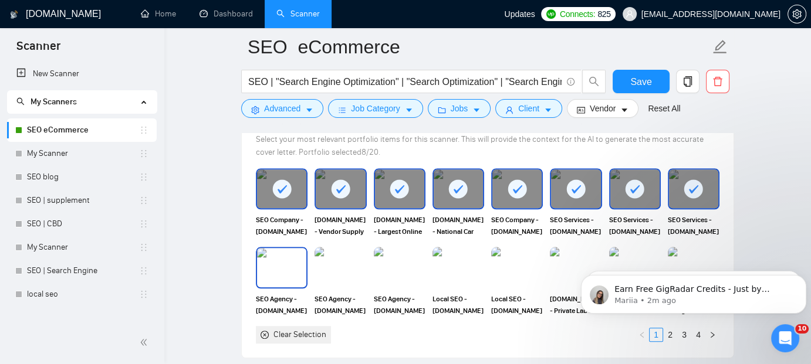
click at [293, 260] on img at bounding box center [281, 267] width 49 height 39
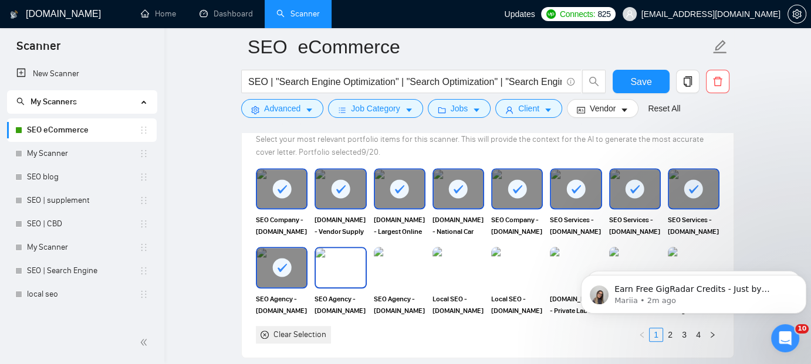
click at [347, 259] on img at bounding box center [340, 267] width 49 height 39
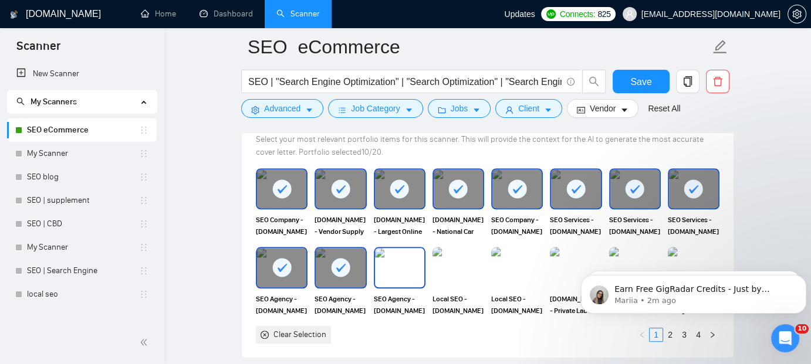
click at [397, 265] on img at bounding box center [399, 267] width 49 height 39
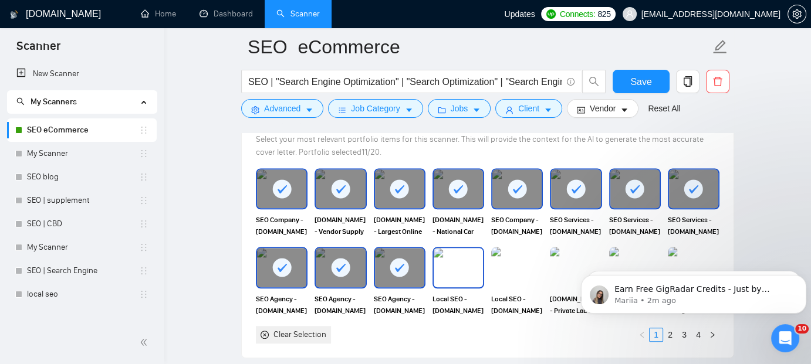
click at [468, 260] on img at bounding box center [458, 267] width 49 height 39
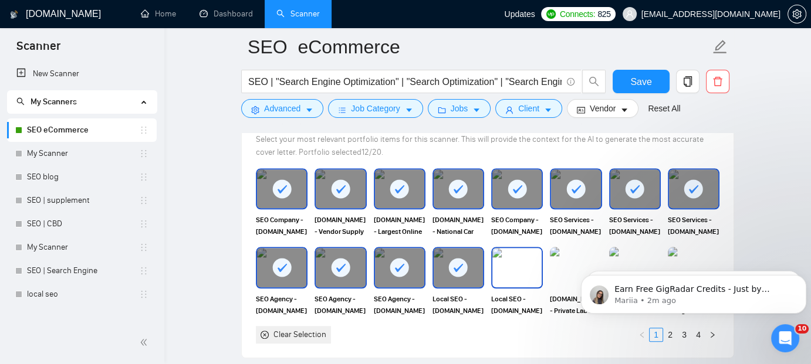
click at [513, 262] on img at bounding box center [516, 267] width 49 height 39
click at [580, 258] on img at bounding box center [575, 267] width 49 height 39
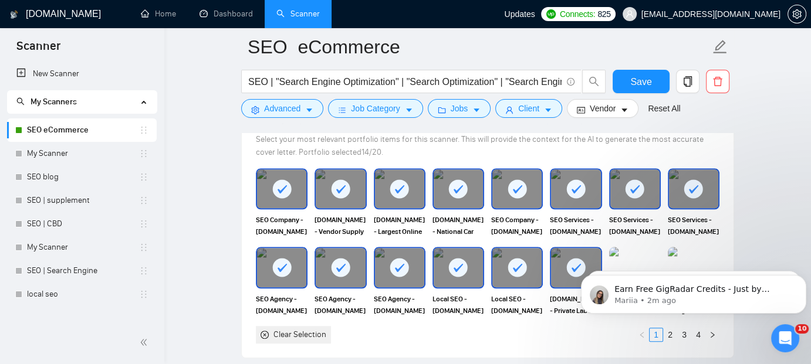
click at [620, 259] on body "Earn Free GigRadar Credits - Just by Sharing Your Story! 💬 Want more credits fo…" at bounding box center [693, 291] width 225 height 73
click at [693, 256] on body "Earn Free GigRadar Credits - Just by Sharing Your Story! 💬 Want more credits fo…" at bounding box center [693, 291] width 225 height 73
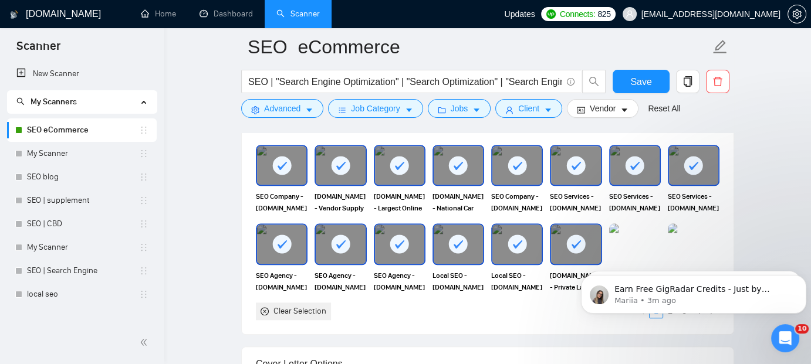
scroll to position [1150, 0]
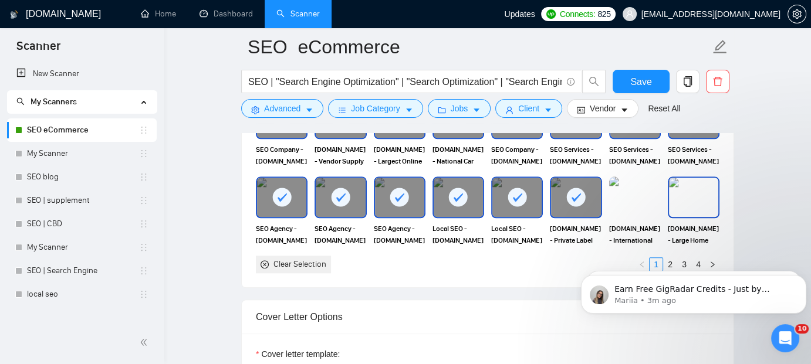
click at [698, 195] on img at bounding box center [693, 197] width 49 height 39
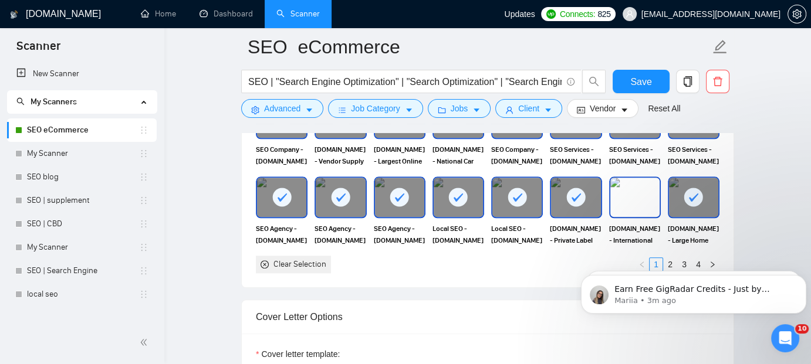
click at [642, 197] on img at bounding box center [634, 197] width 49 height 39
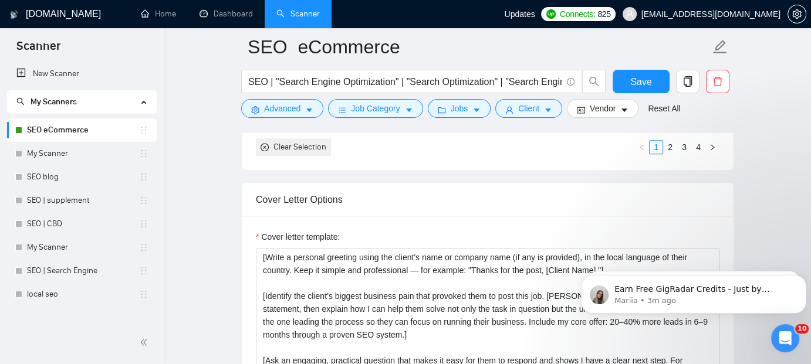
scroll to position [1361, 0]
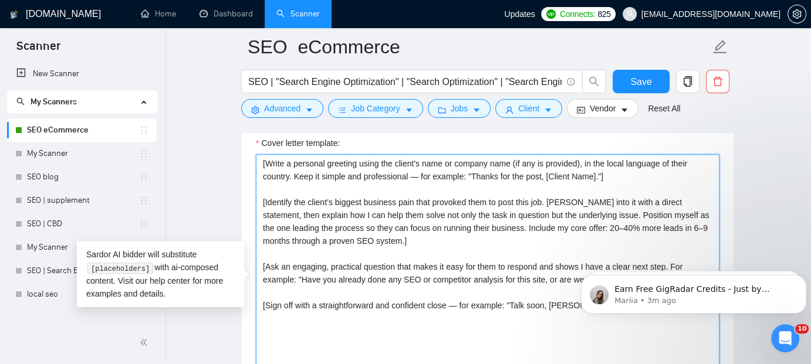
click at [488, 246] on textarea "[Write a personal greeting using the client's name or company name (if any is p…" at bounding box center [487, 286] width 463 height 264
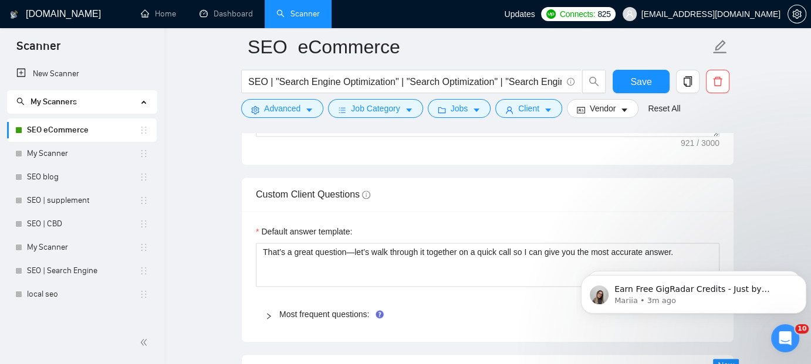
scroll to position [1666, 0]
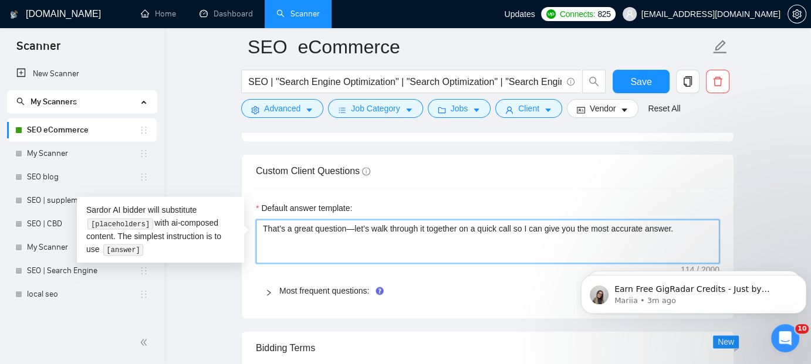
click at [474, 238] on textarea "That’s a great question—let’s walk through it together on a quick call so I can…" at bounding box center [487, 241] width 463 height 44
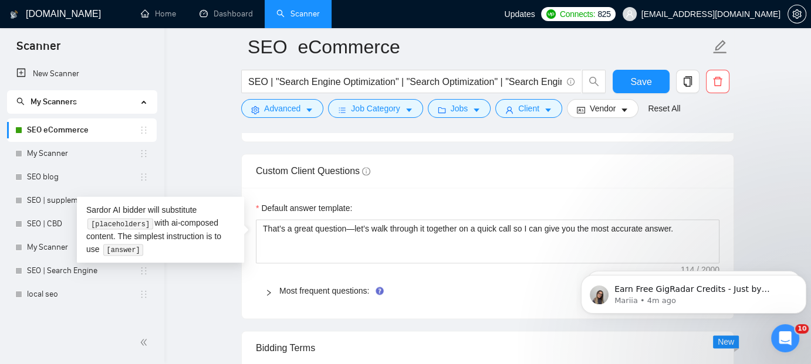
click at [747, 124] on main "SEO eCommerce SEO | "Search Engine Optimization" | "Search Optimization" | "Sea…" at bounding box center [487, 168] width 609 height 3574
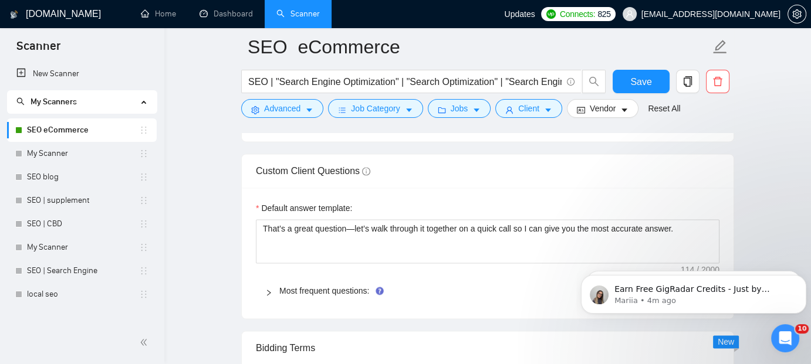
scroll to position [1690, 0]
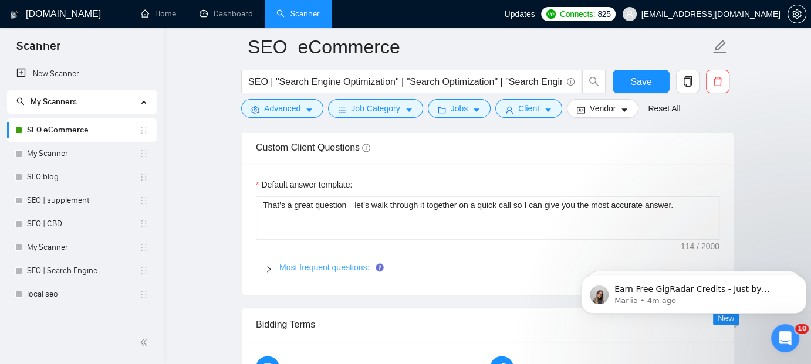
click at [305, 265] on link "Most frequent questions:" at bounding box center [324, 267] width 90 height 9
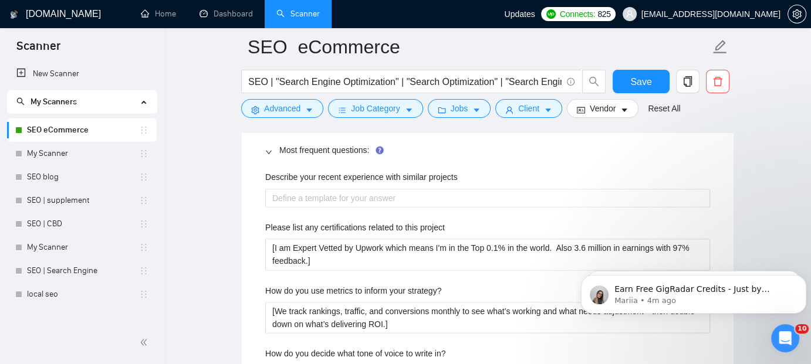
scroll to position [1831, 0]
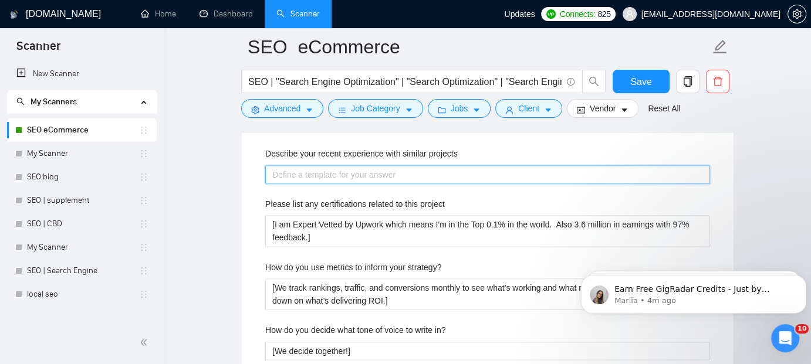
click at [341, 168] on projects "Describe your recent experience with similar projects" at bounding box center [487, 174] width 445 height 18
type projects "["
type projects "[s"
type projects "[se"
type projects "[see"
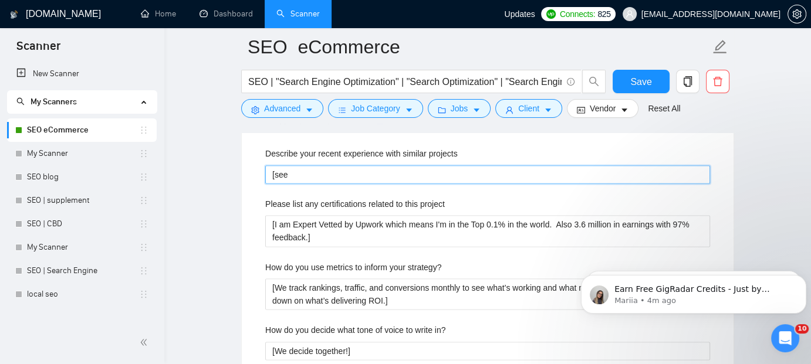
type projects "[see a"
type projects "[see at"
type projects "[see att"
type projects "[see atta"
type projects "[see attach"
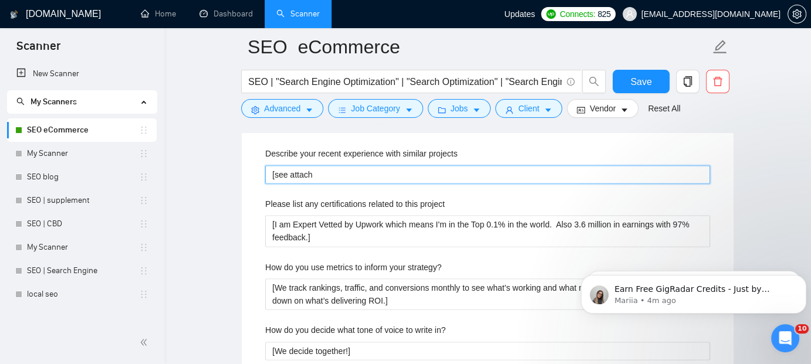
type projects "[see attache"
type projects "[see attached"
type projects "[see attached]"
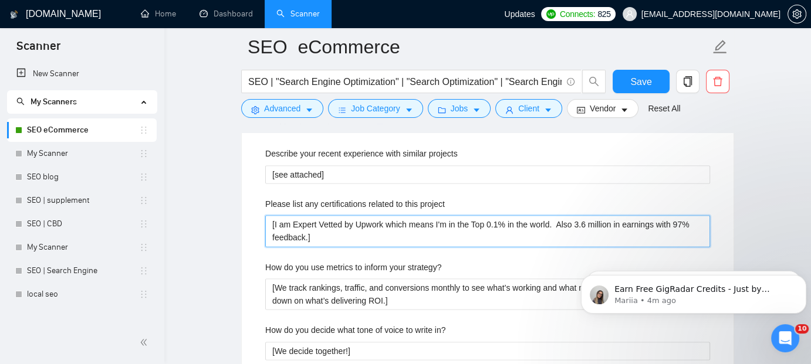
click at [329, 226] on project "[I am Expert Vetted by Upwork which means I'm in the Top 0.1% in the world. Als…" at bounding box center [487, 230] width 445 height 31
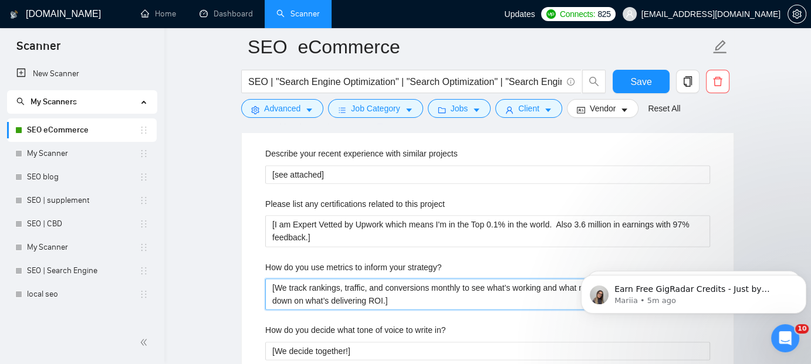
click at [366, 285] on strategy\? "[We track rankings, traffic, and conversions monthly to see what’s working and …" at bounding box center [487, 294] width 445 height 31
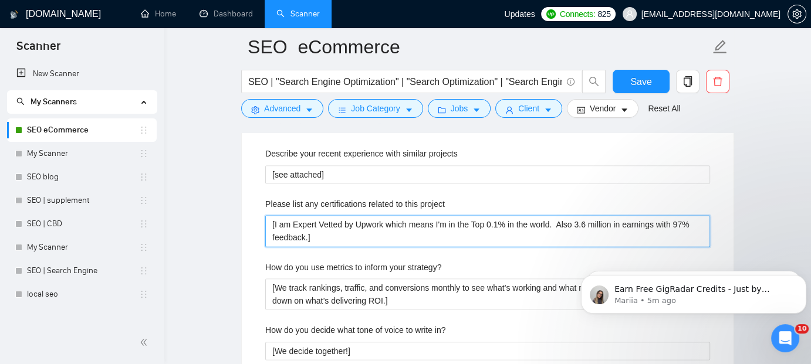
click at [350, 236] on project "[I am Expert Vetted by Upwork which means I'm in the Top 0.1% in the world. Als…" at bounding box center [487, 230] width 445 height 31
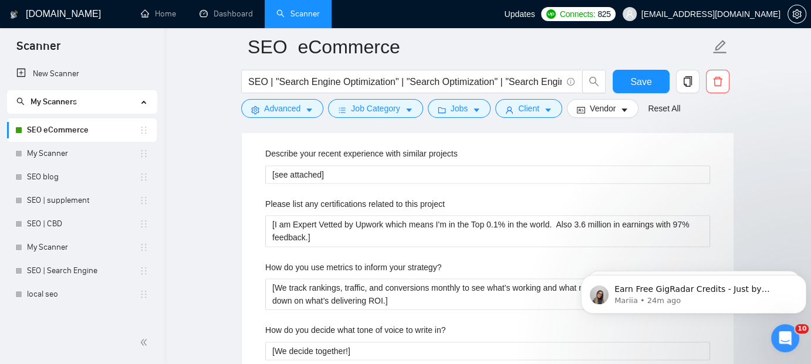
click at [751, 186] on main "SEO eCommerce SEO | "Search Engine Optimization" | "Search Optimization" | "Sea…" at bounding box center [487, 331] width 609 height 4231
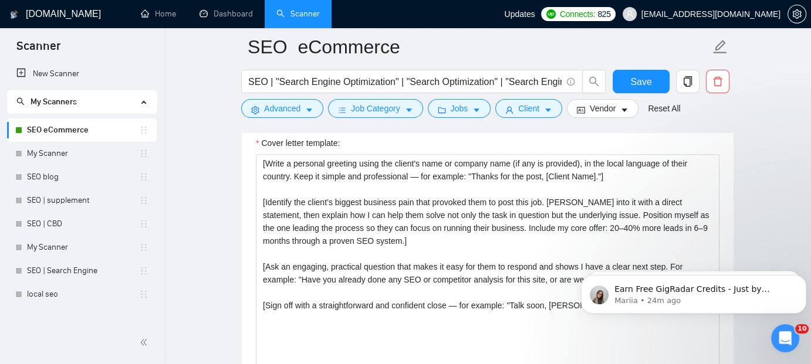
scroll to position [1338, 0]
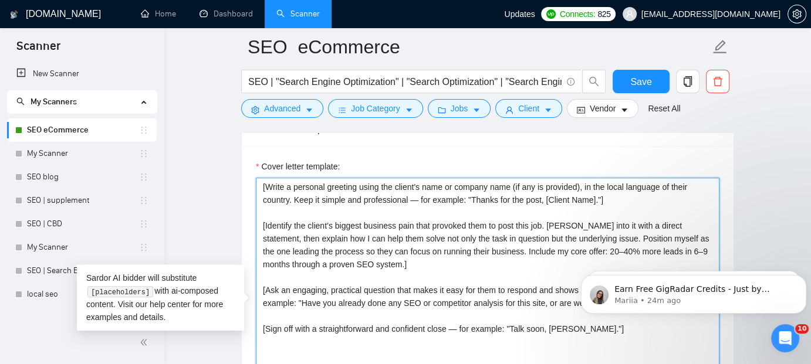
click at [530, 227] on textarea "[Write a personal greeting using the client's name or company name (if any is p…" at bounding box center [487, 310] width 463 height 264
